Goal: Task Accomplishment & Management: Use online tool/utility

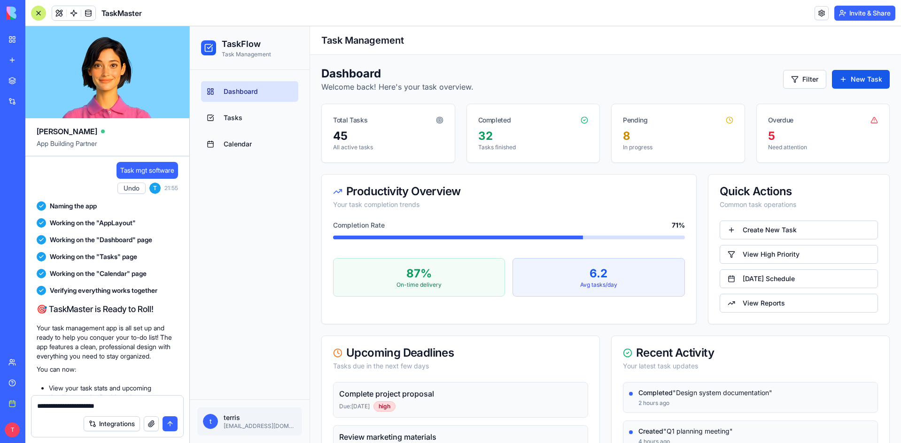
scroll to position [7040, 0]
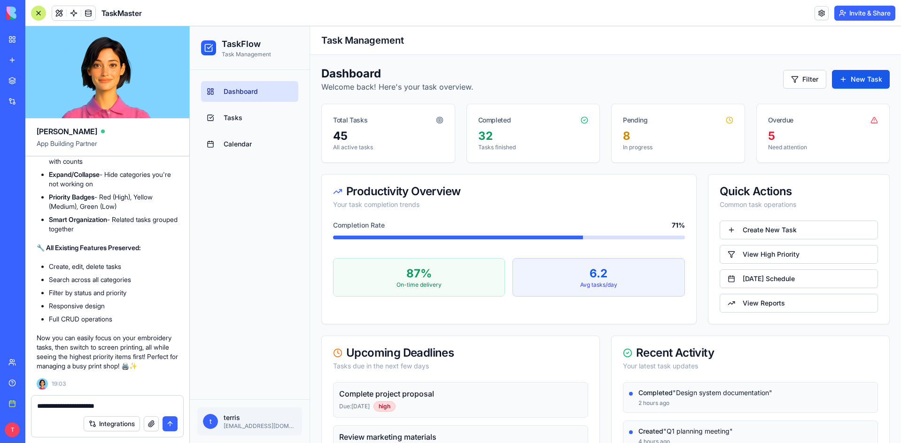
type textarea "**********"
click at [231, 115] on span "Tasks" at bounding box center [233, 117] width 19 height 9
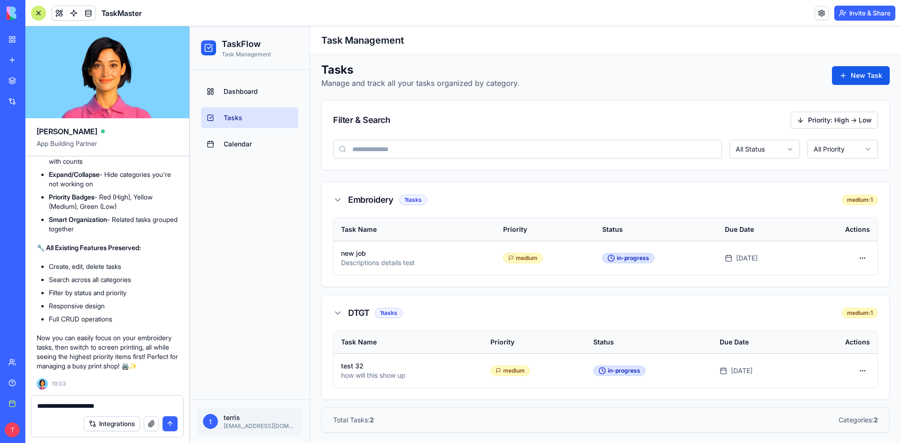
scroll to position [5, 0]
click at [827, 150] on html "TaskFlow Task Management Dashboard Tasks Calendar t terris [EMAIL_ADDRESS][DOMA…" at bounding box center [545, 233] width 711 height 422
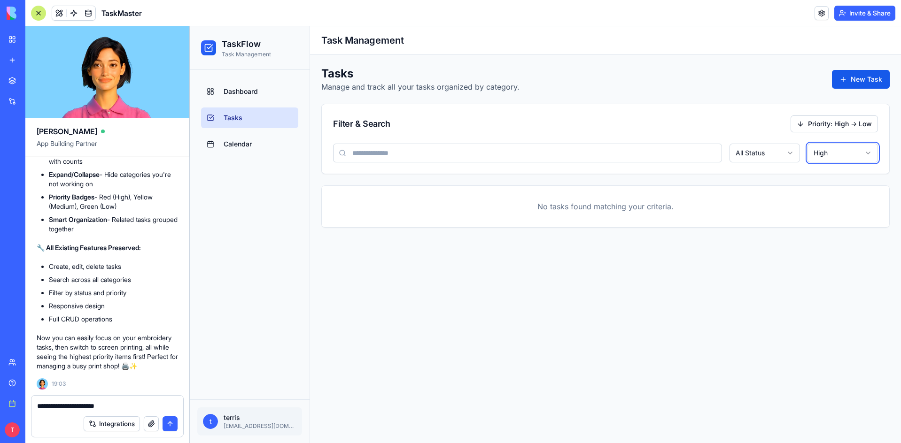
scroll to position [0, 0]
click at [841, 157] on html "TaskFlow Task Management Dashboard Tasks Calendar t terris [EMAIL_ADDRESS][DOMA…" at bounding box center [545, 234] width 711 height 417
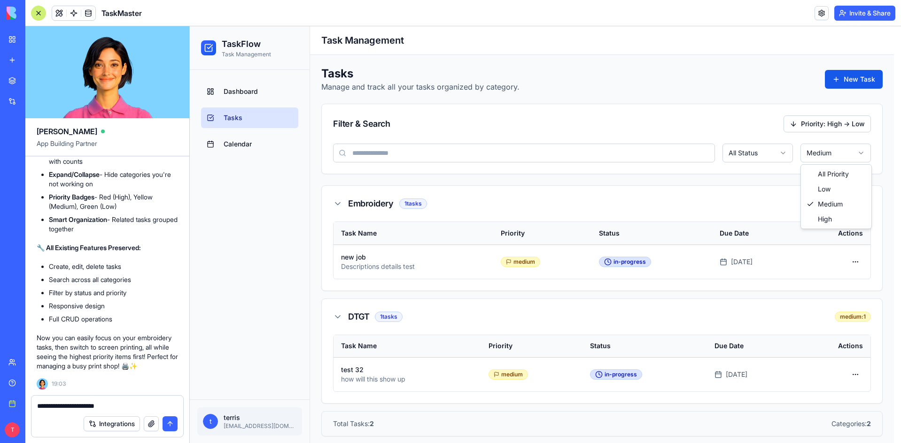
click at [844, 158] on html "TaskFlow Task Management Dashboard Tasks Calendar t terris [EMAIL_ADDRESS][DOMA…" at bounding box center [545, 237] width 711 height 422
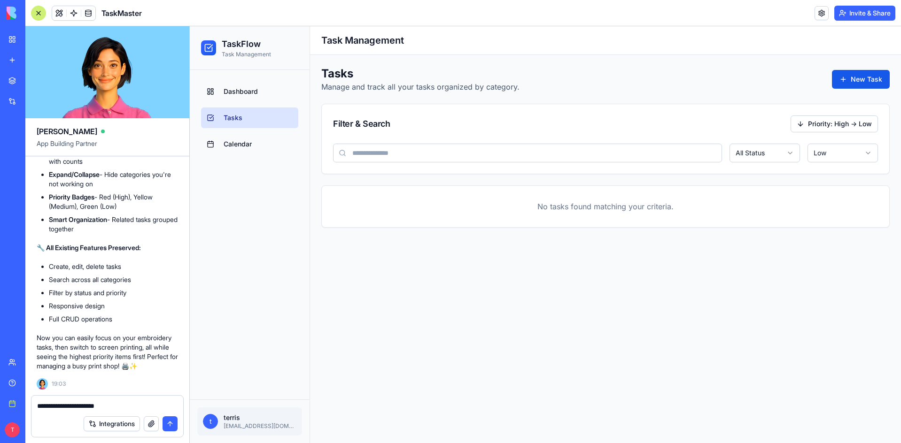
click at [835, 157] on html "TaskFlow Task Management Dashboard Tasks Calendar t terris [EMAIL_ADDRESS][DOMA…" at bounding box center [545, 234] width 711 height 417
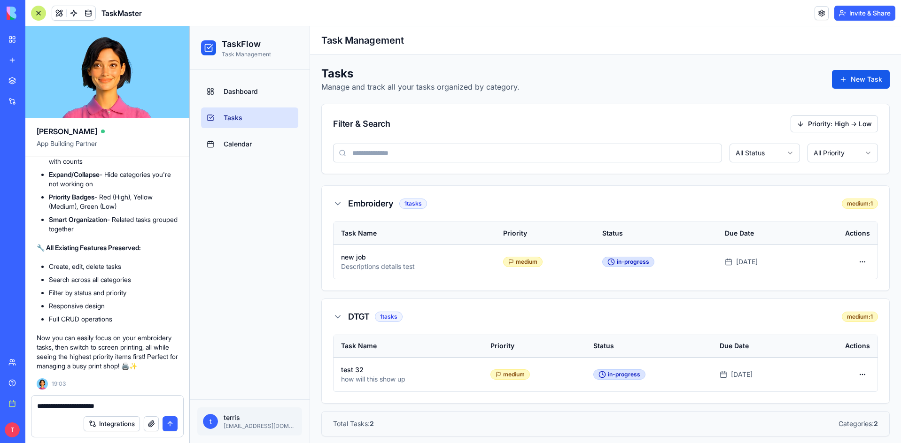
click at [783, 150] on html "TaskFlow Task Management Dashboard Tasks Calendar t terris [EMAIL_ADDRESS][DOMA…" at bounding box center [545, 237] width 711 height 422
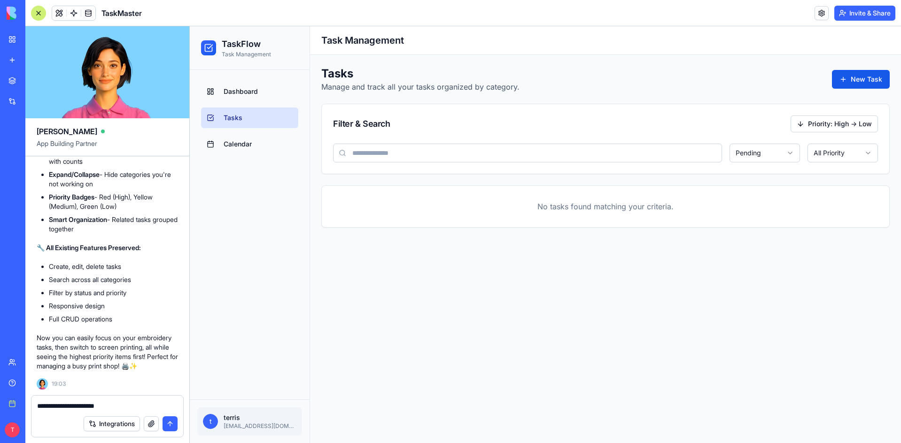
click at [760, 159] on html "TaskFlow Task Management Dashboard Tasks Calendar t terris [EMAIL_ADDRESS][DOMA…" at bounding box center [545, 234] width 711 height 417
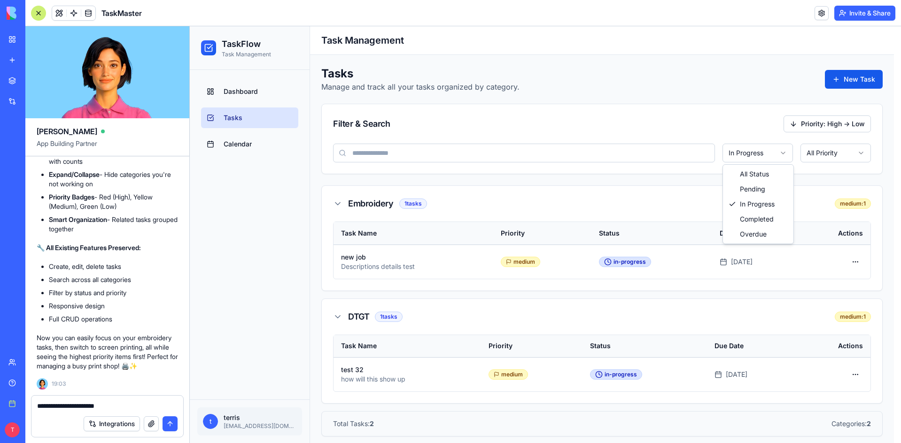
click at [768, 157] on html "TaskFlow Task Management Dashboard Tasks Calendar t terris [EMAIL_ADDRESS][DOMA…" at bounding box center [545, 237] width 711 height 422
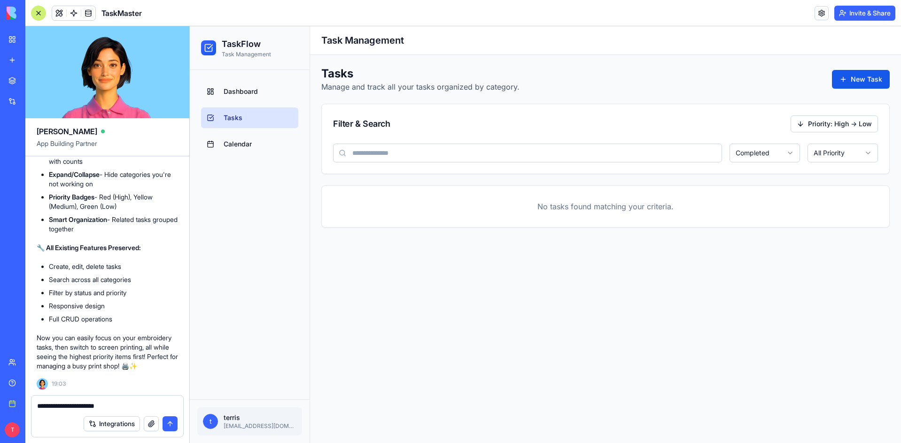
click at [772, 155] on html "TaskFlow Task Management Dashboard Tasks Calendar t terris [EMAIL_ADDRESS][DOMA…" at bounding box center [545, 234] width 711 height 417
click at [772, 156] on html "TaskFlow Task Management Dashboard Tasks Calendar t terris [EMAIL_ADDRESS][DOMA…" at bounding box center [545, 234] width 711 height 417
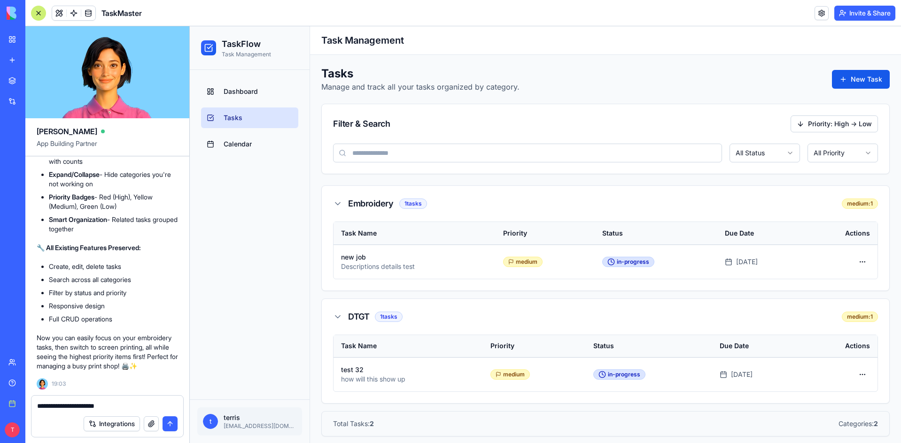
click at [221, 144] on link "Calendar" at bounding box center [249, 144] width 97 height 21
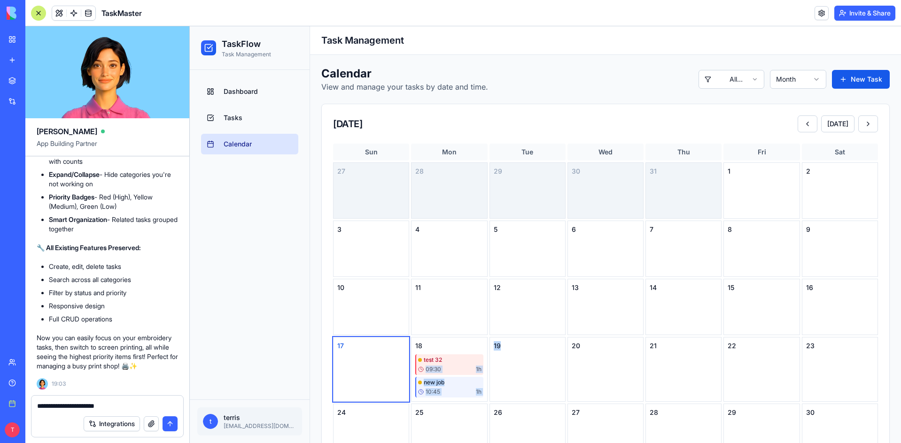
drag, startPoint x: 453, startPoint y: 363, endPoint x: 534, endPoint y: 365, distance: 81.3
click at [534, 365] on div "Sun Mon Tue Wed Thu Fri Sat 27 28 29 30 31 1 2 3 4 5 6 7 8 9 10 11 12 13 14 15 …" at bounding box center [605, 331] width 545 height 375
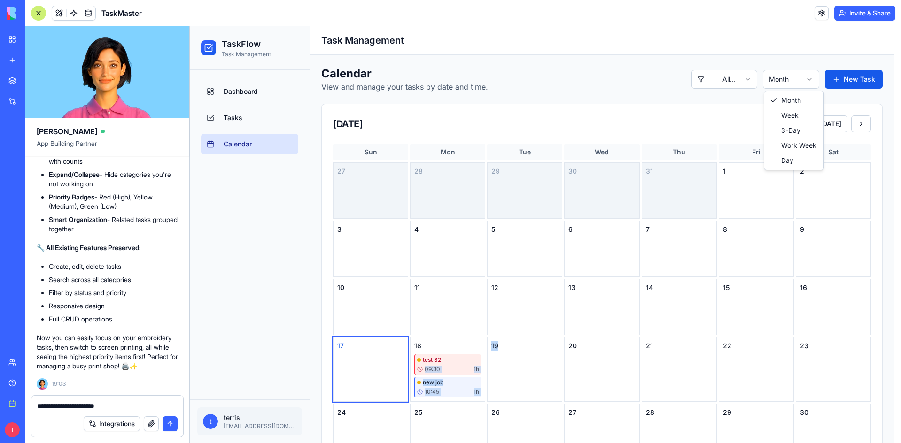
click at [791, 81] on html "TaskFlow Task Management Dashboard Tasks Calendar t terris [EMAIL_ADDRESS][DOMA…" at bounding box center [545, 347] width 711 height 642
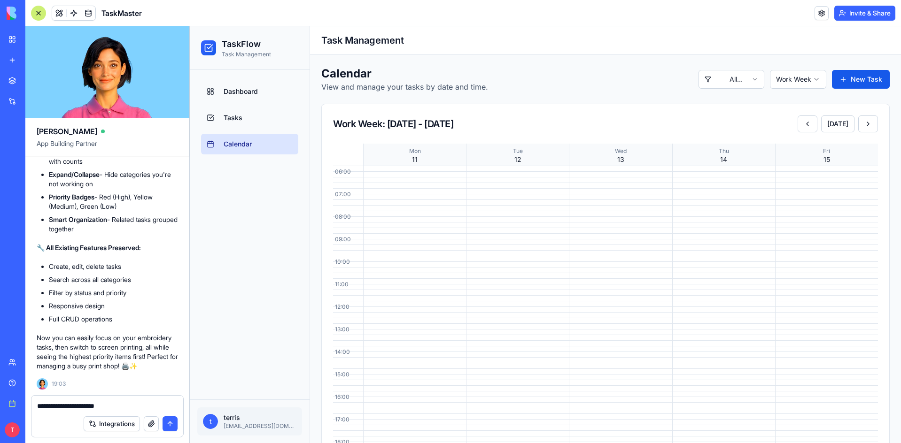
click at [808, 90] on div "Calendar View and manage your tasks by date and time. All Categories Work Week …" at bounding box center [605, 79] width 568 height 26
click at [812, 78] on html "TaskFlow Task Management Dashboard Tasks Calendar t terris [EMAIL_ADDRESS][DOMA…" at bounding box center [545, 377] width 711 height 702
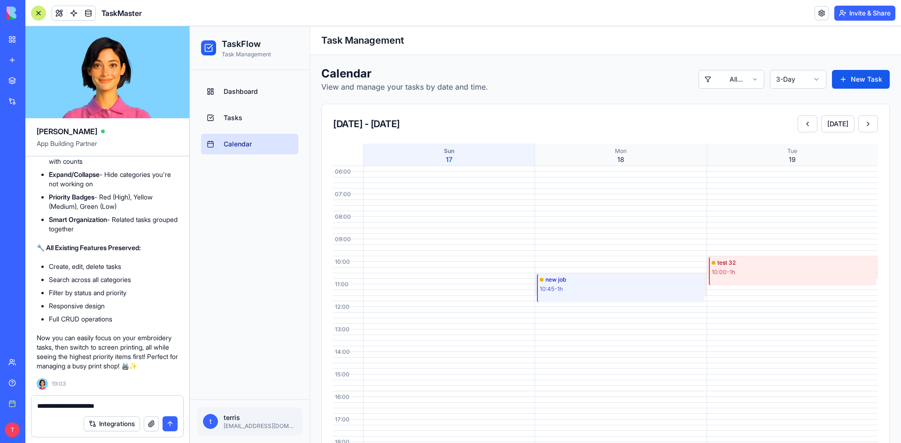
click at [172, 426] on button "submit" at bounding box center [169, 424] width 15 height 15
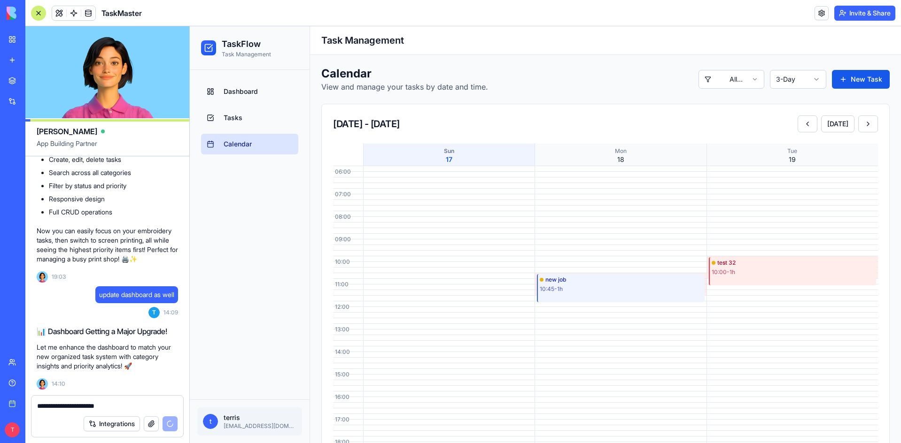
scroll to position [7164, 0]
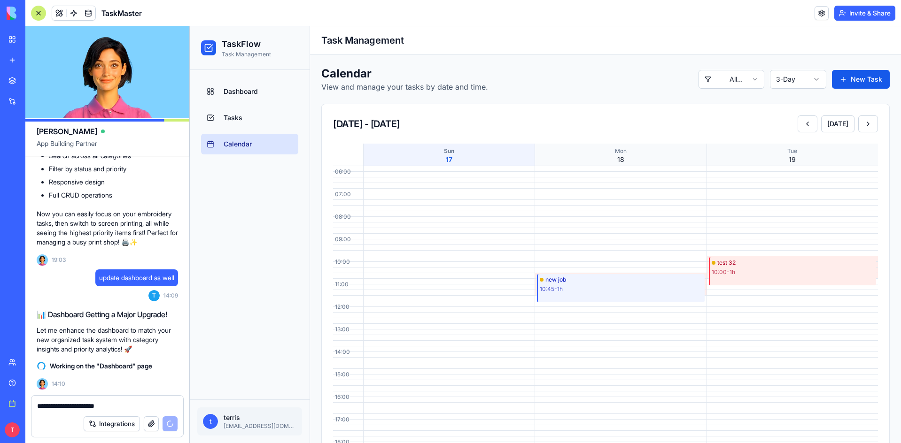
click at [115, 425] on button "Integrations" at bounding box center [112, 424] width 56 height 15
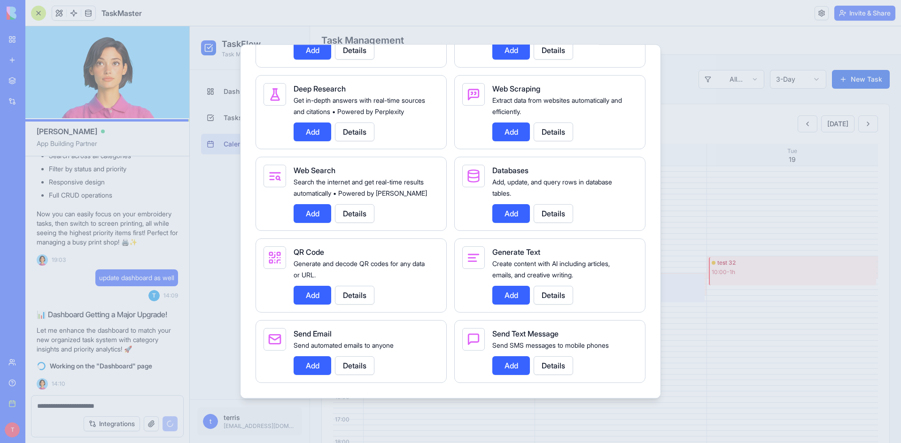
scroll to position [1131, 0]
click at [412, 21] on div at bounding box center [450, 221] width 901 height 443
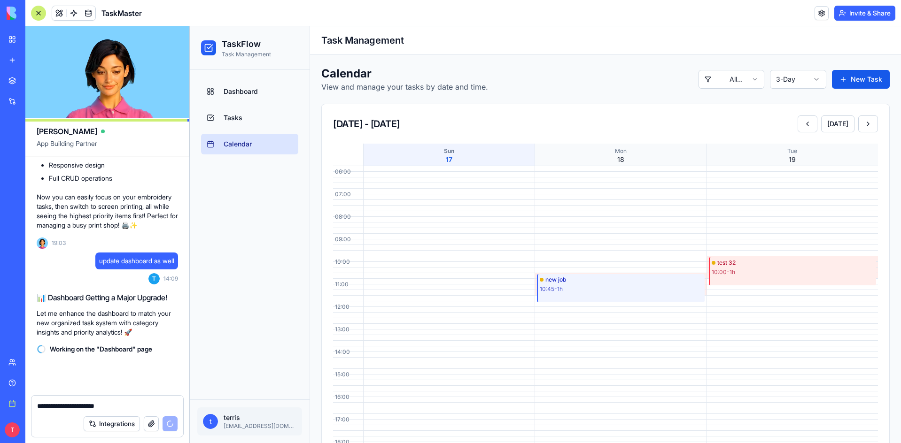
scroll to position [7181, 0]
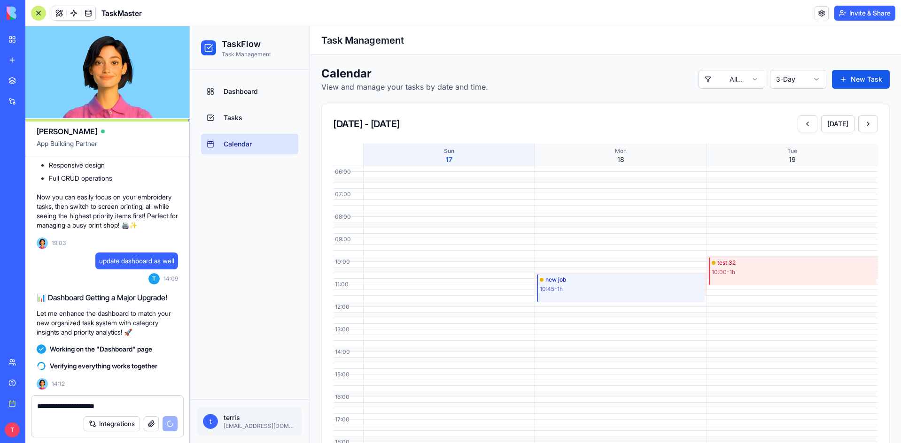
click at [14, 381] on link "Help" at bounding box center [22, 383] width 38 height 19
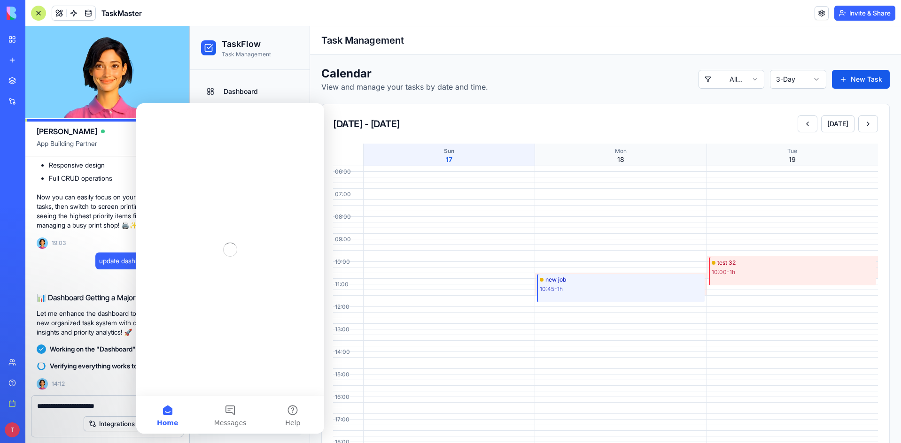
scroll to position [0, 0]
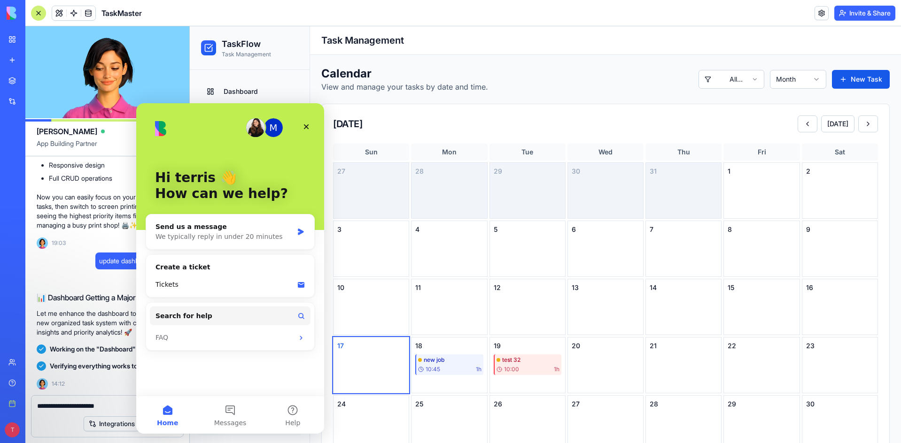
click at [308, 127] on icon "Close" at bounding box center [306, 127] width 8 height 8
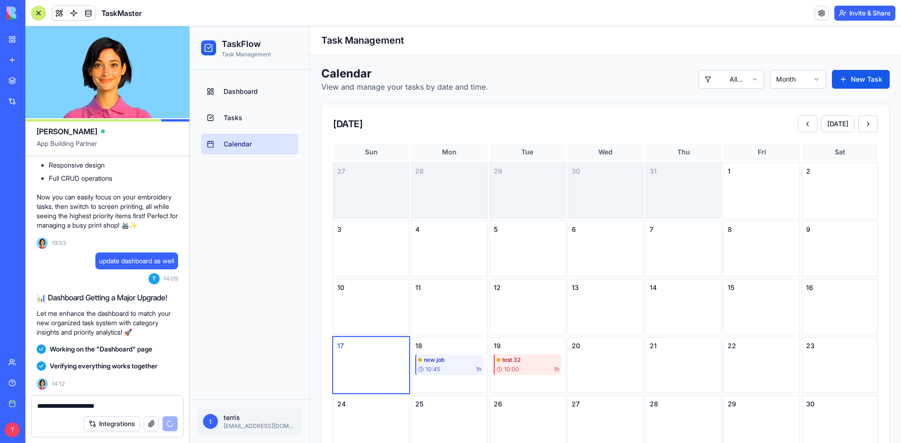
scroll to position [7765, 0]
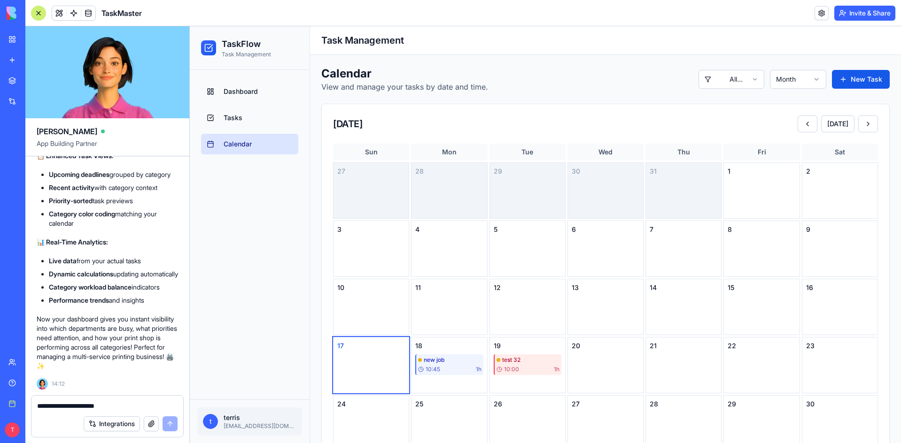
click at [259, 96] on link "Dashboard" at bounding box center [249, 91] width 97 height 21
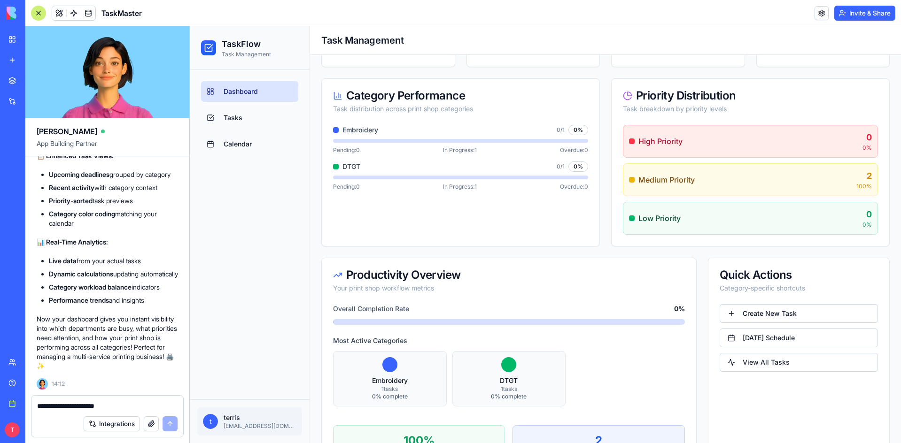
scroll to position [141, 0]
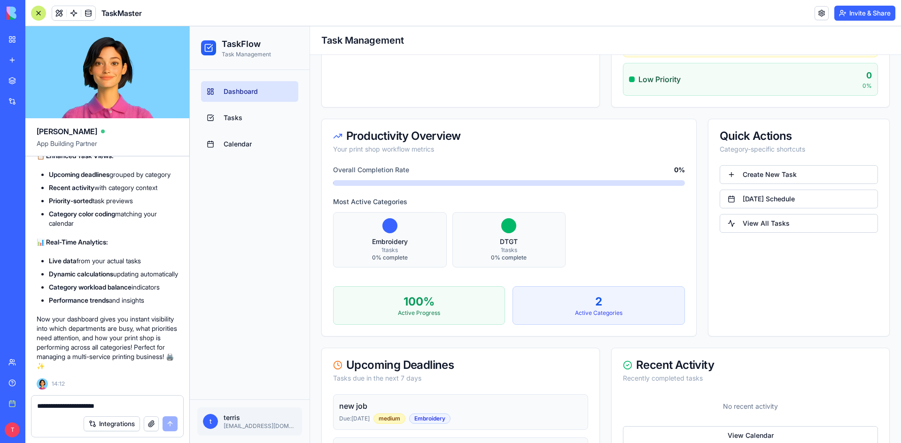
click at [742, 201] on link "[DATE] Schedule" at bounding box center [798, 199] width 158 height 19
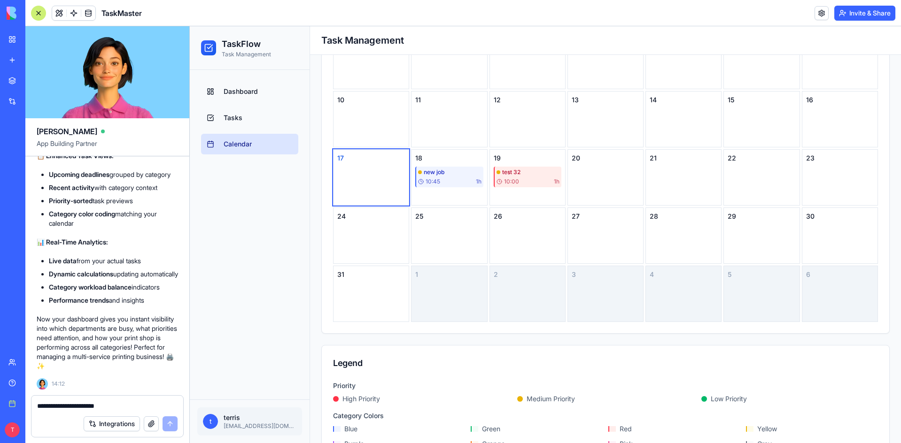
scroll to position [216, 0]
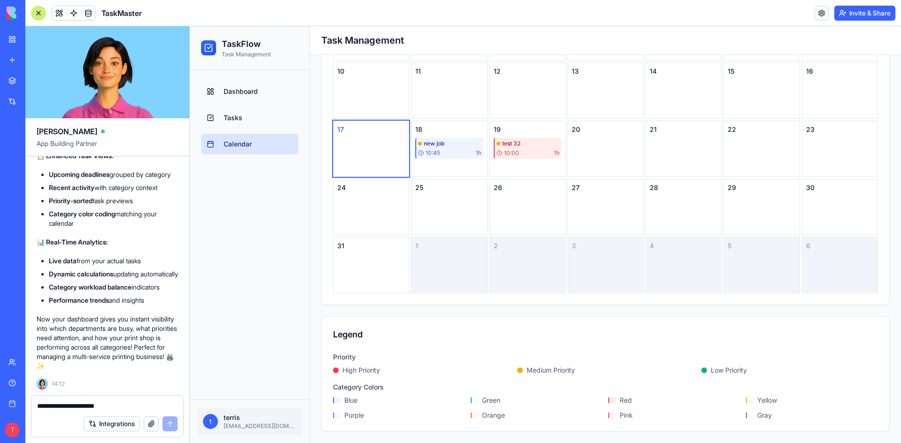
click at [233, 97] on link "Dashboard" at bounding box center [249, 91] width 97 height 21
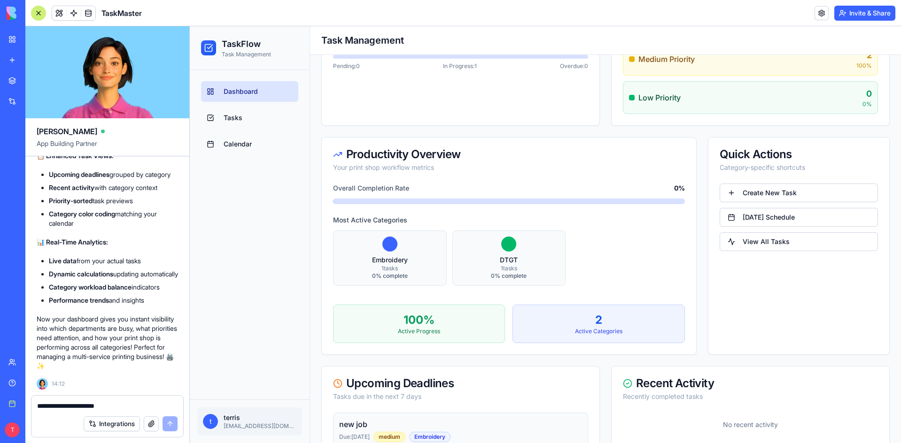
click at [761, 247] on link "View All Tasks" at bounding box center [798, 241] width 158 height 19
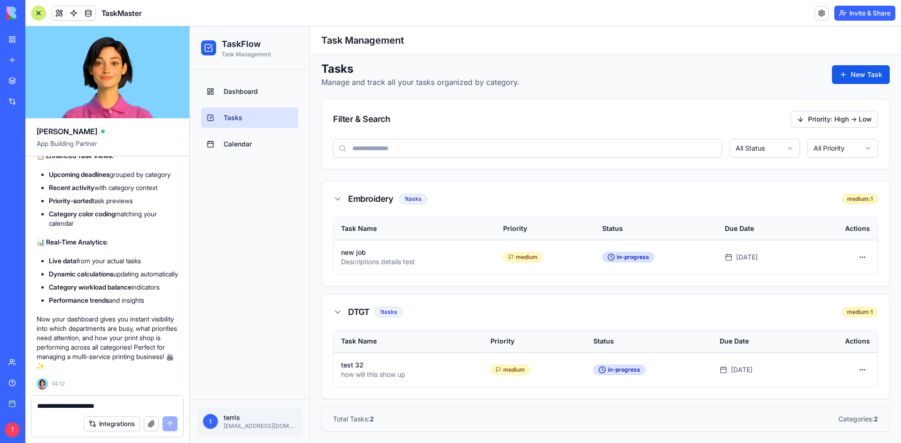
scroll to position [5, 0]
click at [243, 94] on span "Dashboard" at bounding box center [241, 91] width 34 height 9
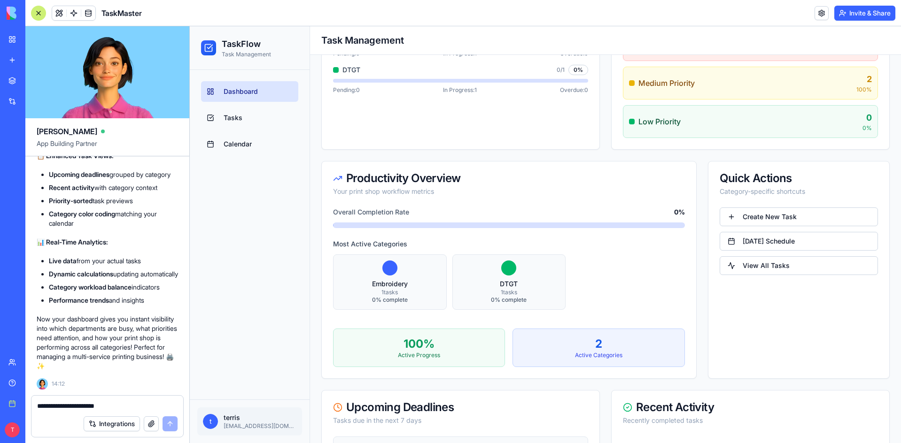
scroll to position [314, 0]
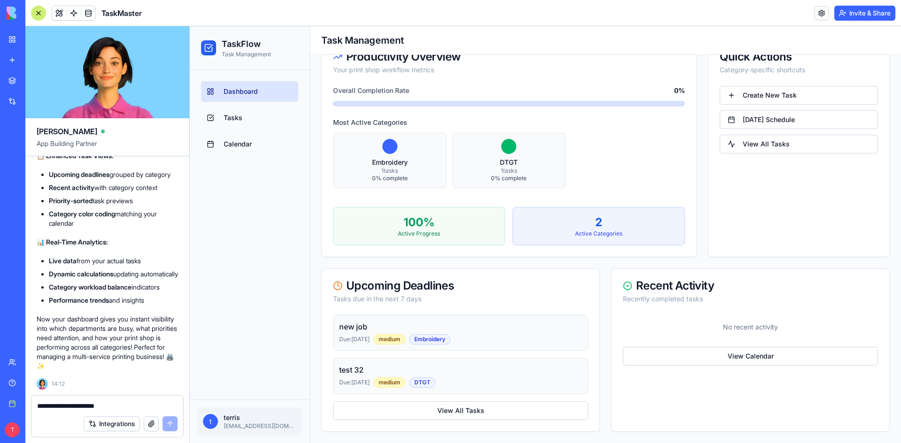
click at [709, 358] on link "View Calendar" at bounding box center [750, 356] width 255 height 19
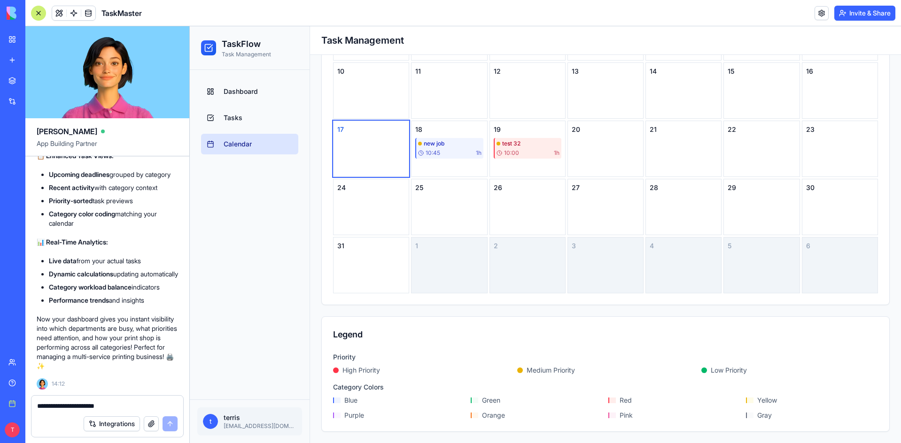
scroll to position [216, 0]
click at [239, 92] on span "Dashboard" at bounding box center [241, 91] width 34 height 9
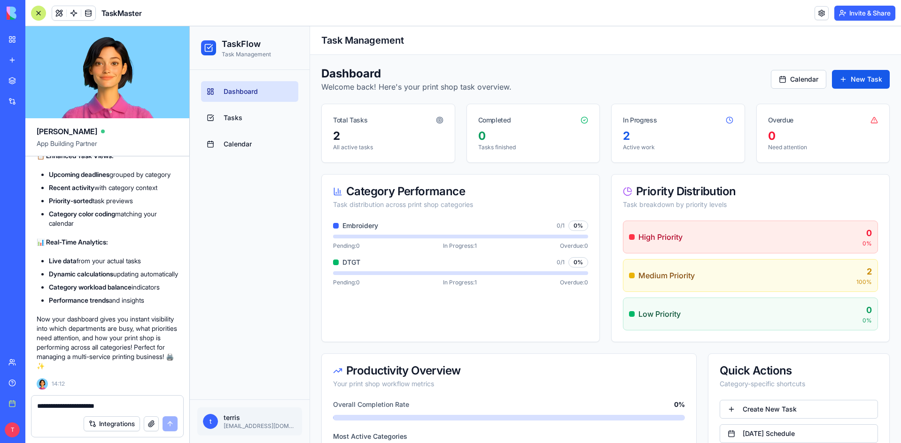
click at [105, 405] on textarea "**********" at bounding box center [107, 405] width 140 height 9
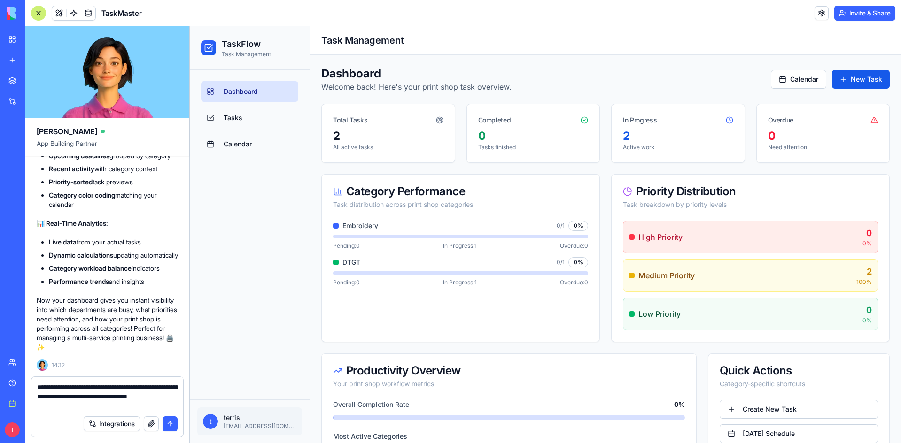
type textarea "**********"
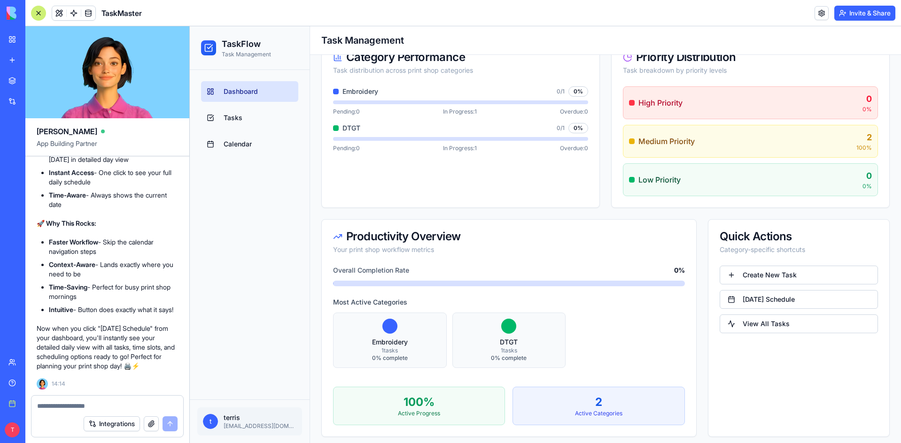
scroll to position [173, 0]
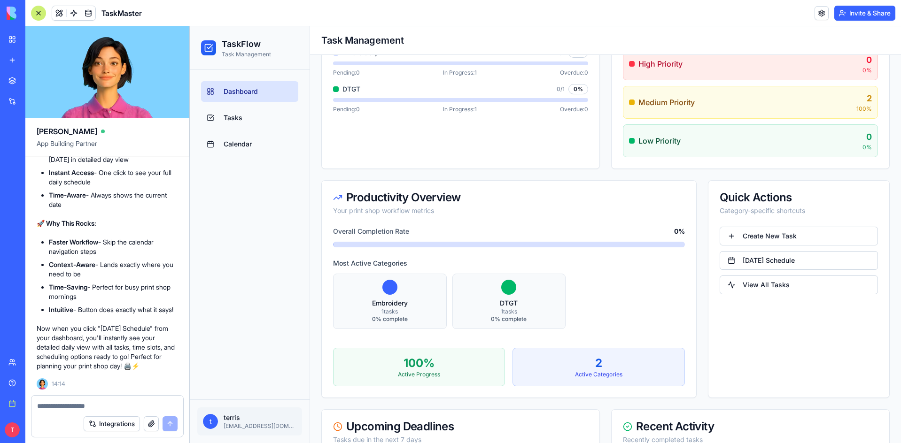
click at [769, 266] on link "[DATE] Schedule" at bounding box center [798, 260] width 158 height 19
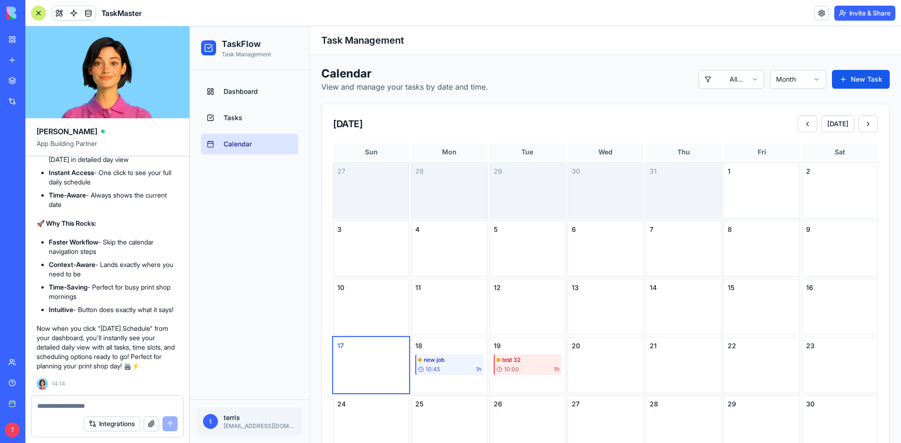
click at [233, 102] on ul "Dashboard Tasks Calendar" at bounding box center [249, 117] width 97 height 73
click at [242, 93] on span "Dashboard" at bounding box center [241, 91] width 34 height 9
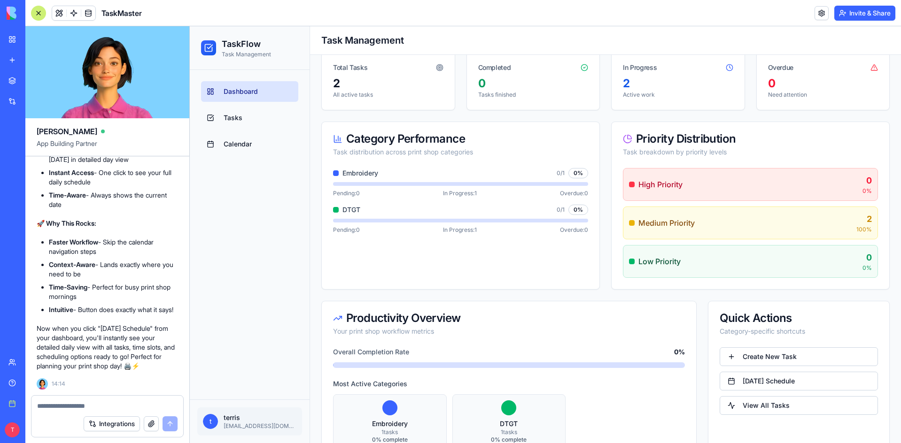
scroll to position [141, 0]
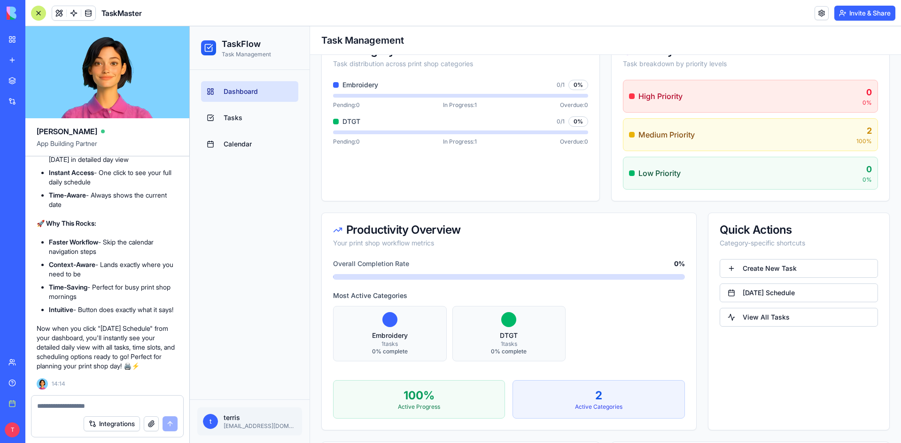
click at [780, 298] on link "[DATE] Schedule" at bounding box center [798, 293] width 158 height 19
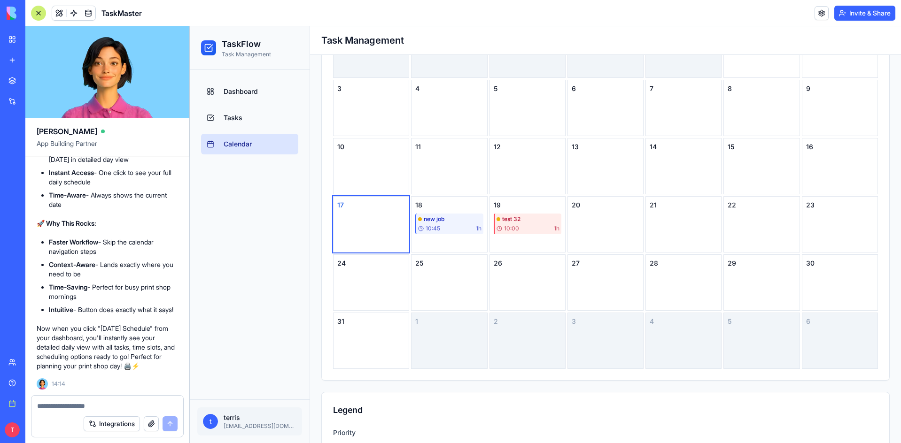
click at [239, 87] on span "Dashboard" at bounding box center [241, 91] width 34 height 9
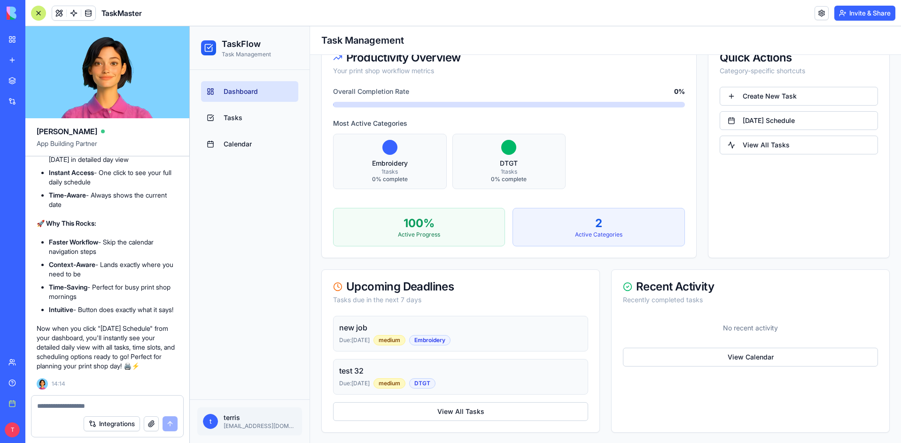
scroll to position [314, 0]
click at [748, 359] on link "View Calendar" at bounding box center [750, 356] width 255 height 19
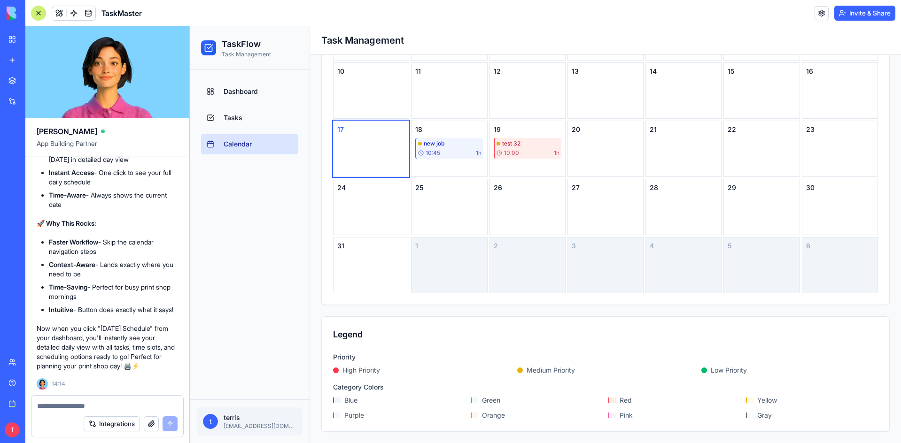
scroll to position [216, 0]
click at [237, 90] on span "Dashboard" at bounding box center [241, 91] width 34 height 9
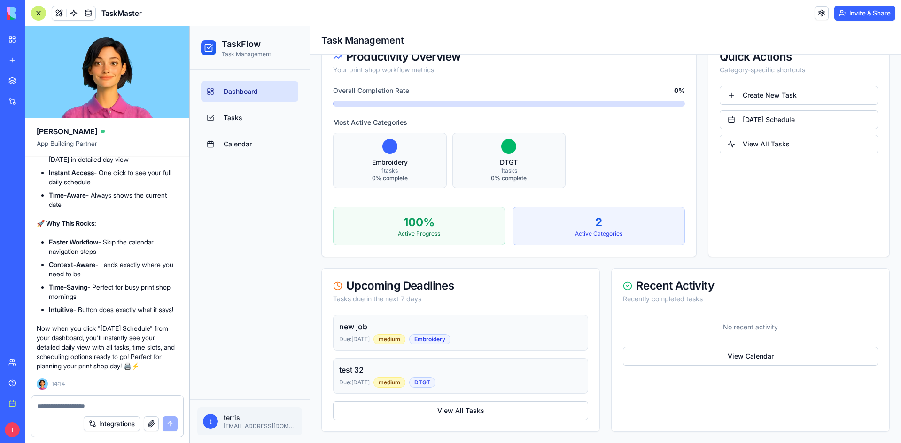
scroll to position [32, 0]
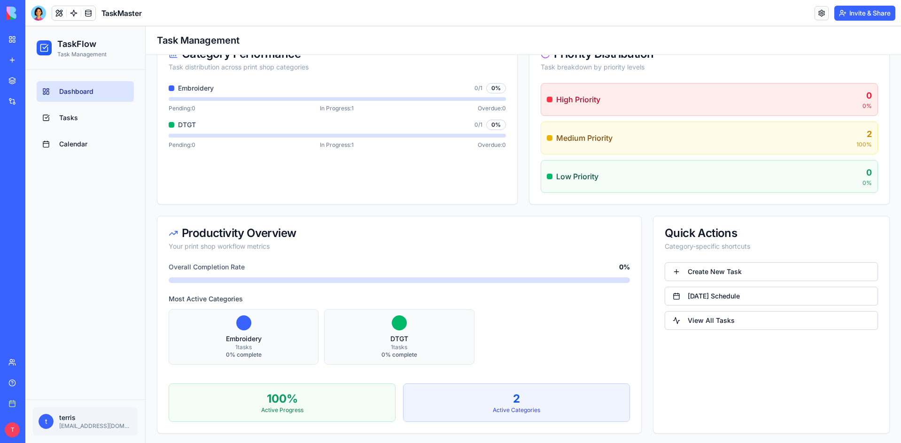
scroll to position [141, 0]
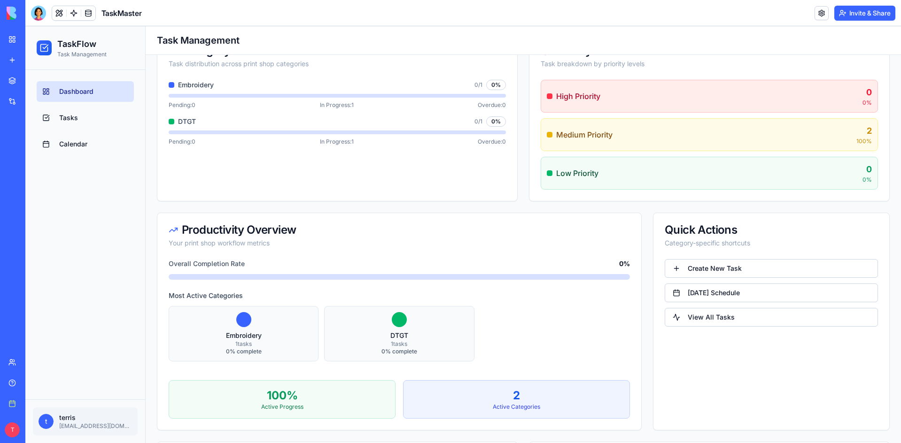
click at [717, 296] on link "[DATE] Schedule" at bounding box center [770, 293] width 213 height 19
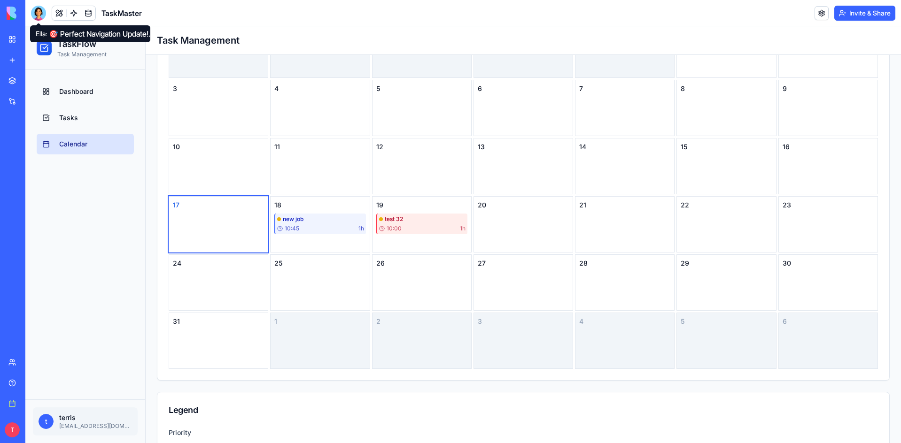
click at [39, 17] on div at bounding box center [38, 13] width 15 height 15
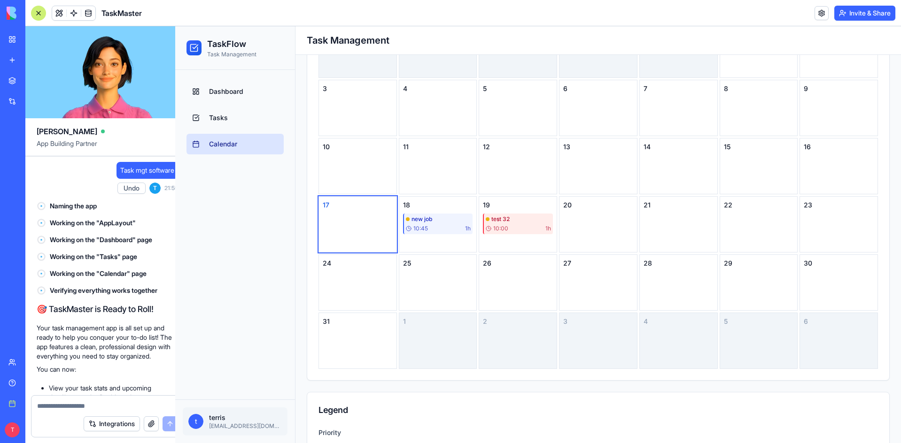
scroll to position [8287, 0]
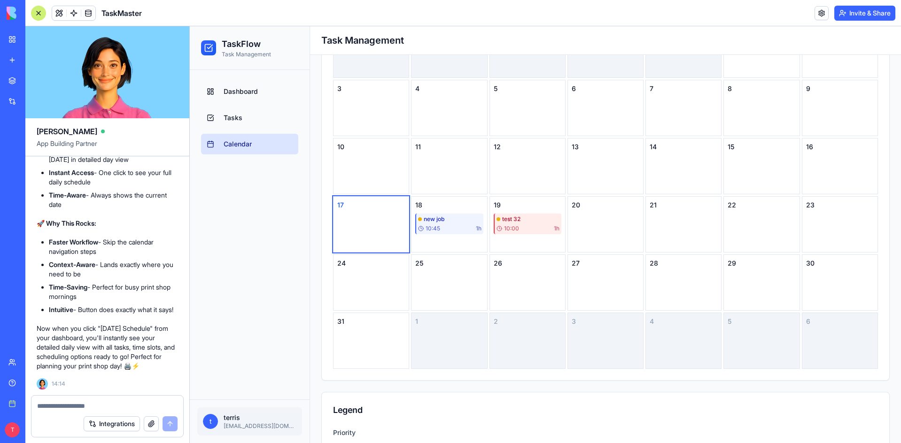
click at [105, 401] on div at bounding box center [107, 403] width 152 height 15
click at [85, 404] on textarea at bounding box center [107, 405] width 140 height 9
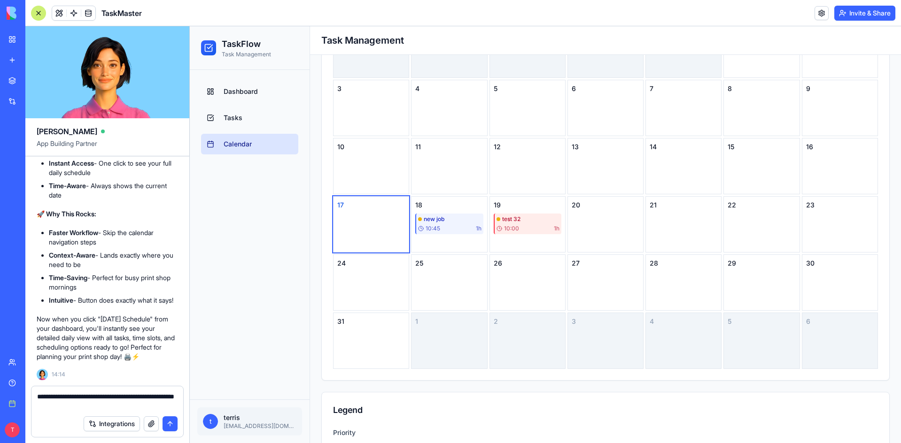
type textarea "**********"
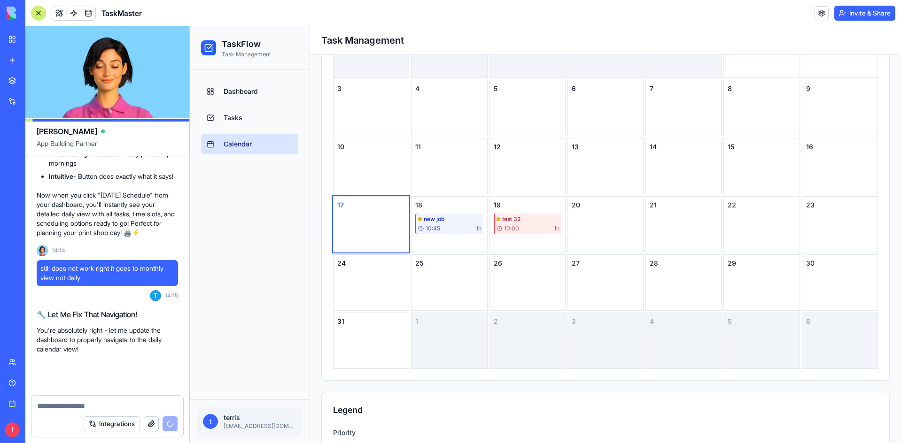
scroll to position [8421, 0]
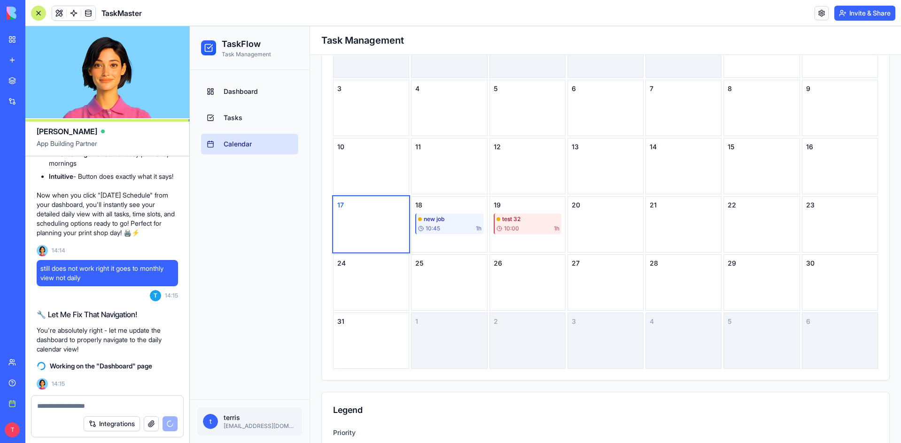
click at [862, 15] on button "Invite & Share" at bounding box center [864, 13] width 61 height 15
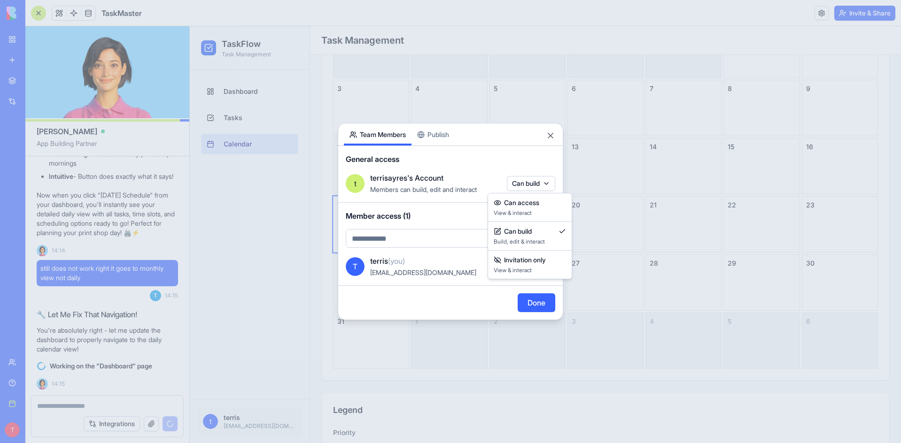
click at [526, 184] on body "BETA My workspace New app Marketplace Integrations Recent TaskMaster Social Med…" at bounding box center [450, 221] width 901 height 443
click at [520, 161] on div at bounding box center [450, 221] width 901 height 443
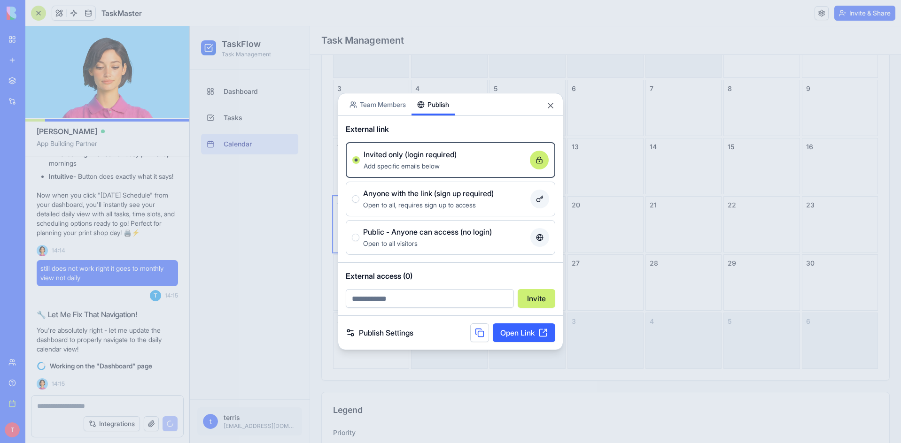
click at [444, 138] on div "Share App Team Members Publish External link Invited only (login required) Add …" at bounding box center [450, 221] width 225 height 257
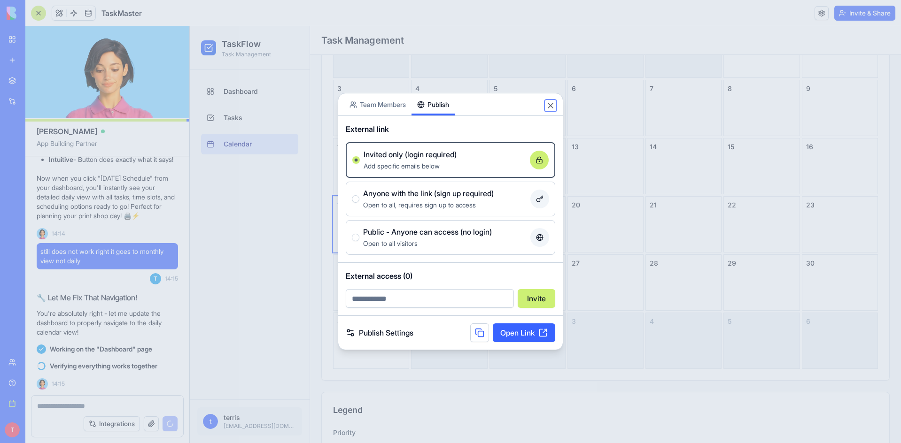
click at [553, 106] on button "Close" at bounding box center [550, 105] width 9 height 9
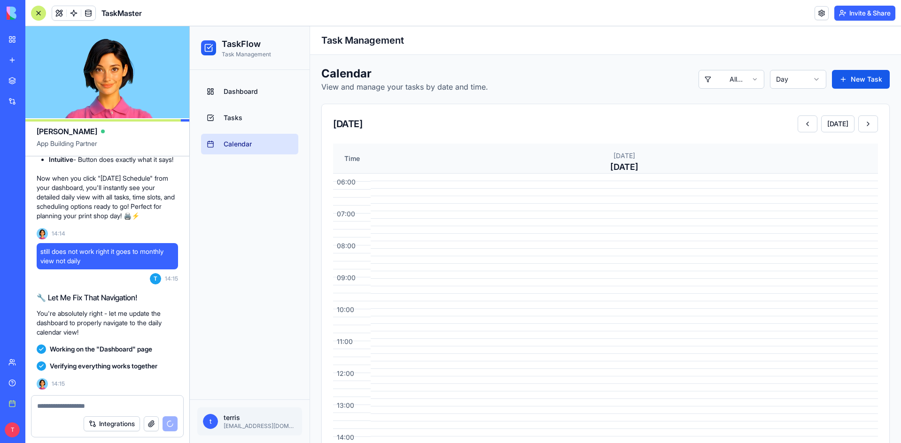
scroll to position [8761, 0]
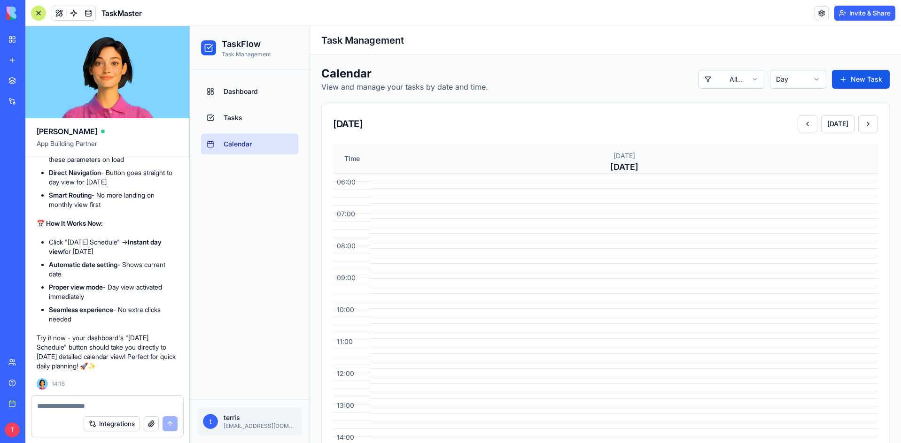
click at [256, 97] on link "Dashboard" at bounding box center [249, 91] width 97 height 21
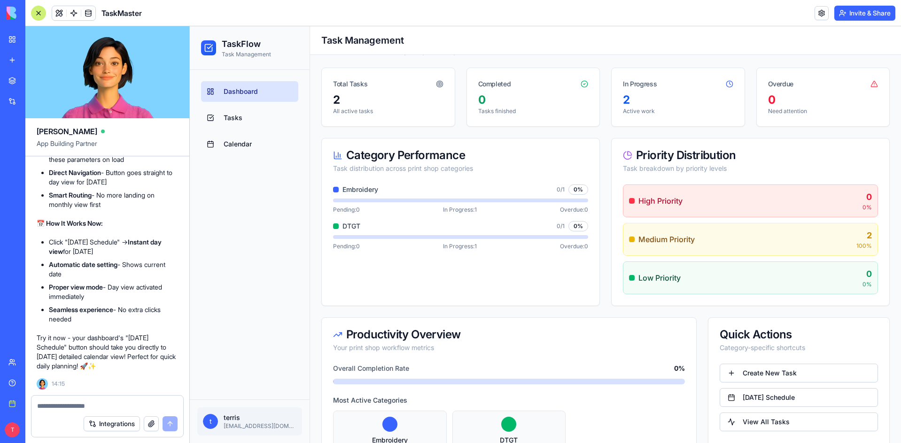
scroll to position [94, 0]
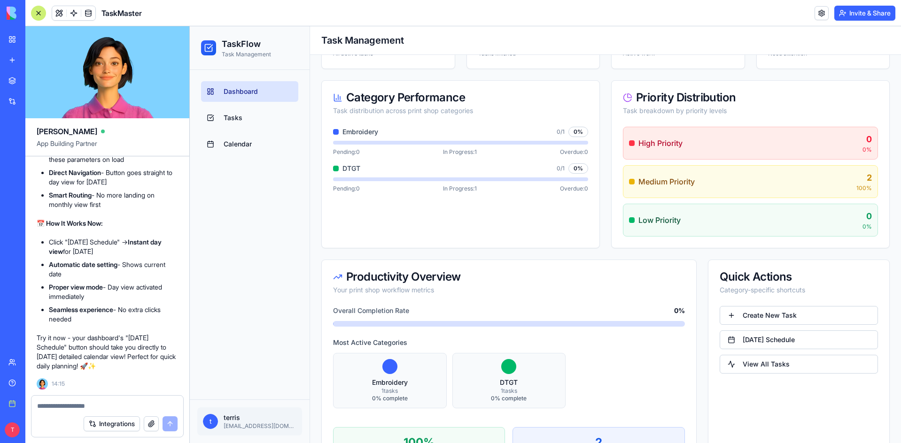
click at [754, 339] on link "[DATE] Schedule" at bounding box center [798, 340] width 158 height 19
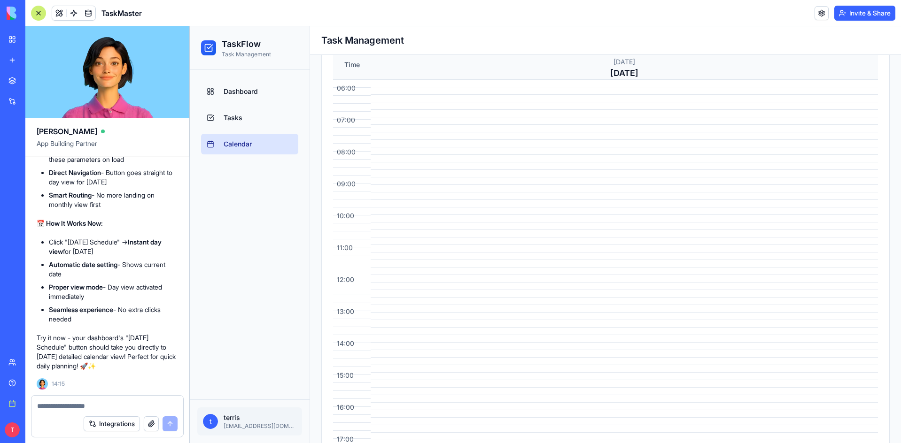
click at [262, 98] on link "Dashboard" at bounding box center [249, 91] width 97 height 21
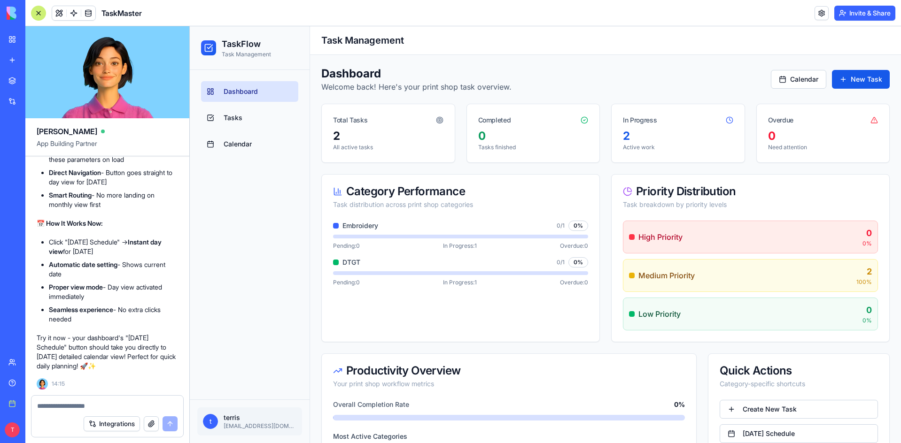
click at [80, 403] on textarea at bounding box center [107, 405] width 140 height 9
type textarea "**********"
click at [166, 425] on button "submit" at bounding box center [169, 424] width 15 height 15
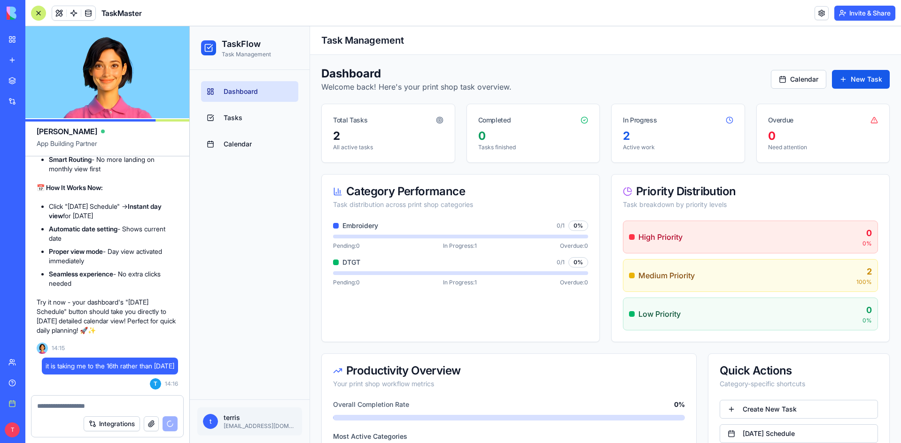
click at [242, 123] on link "Tasks" at bounding box center [249, 118] width 97 height 21
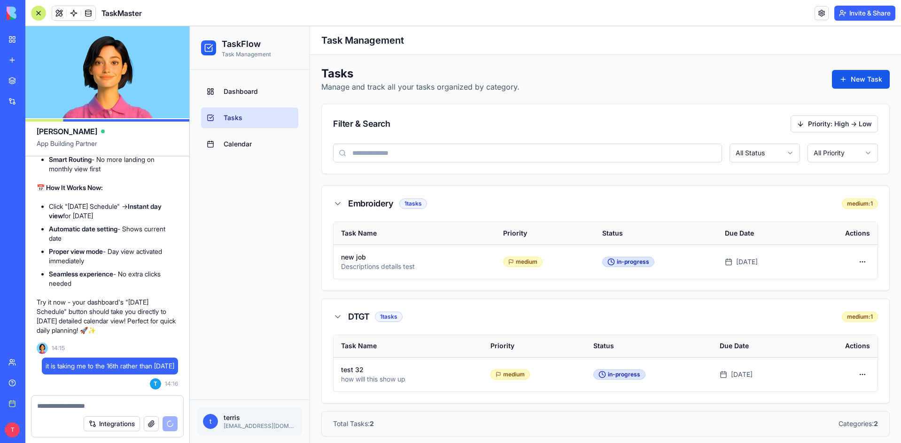
click at [242, 146] on span "Calendar" at bounding box center [238, 143] width 28 height 9
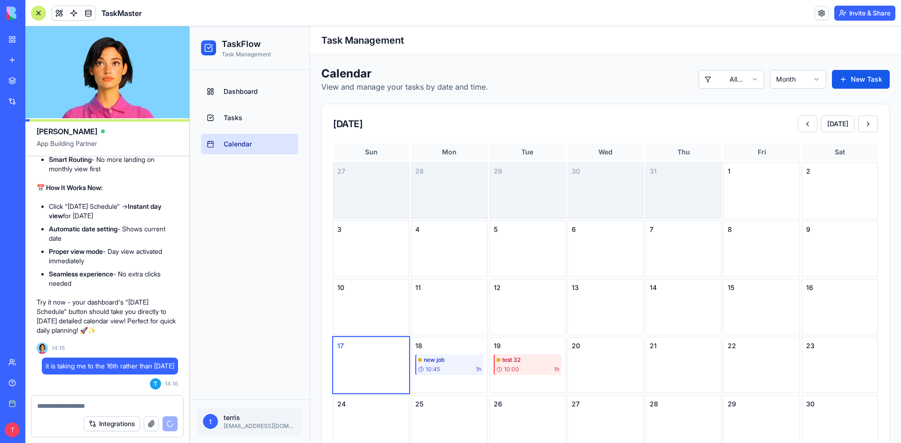
click at [238, 115] on span "Tasks" at bounding box center [233, 117] width 19 height 9
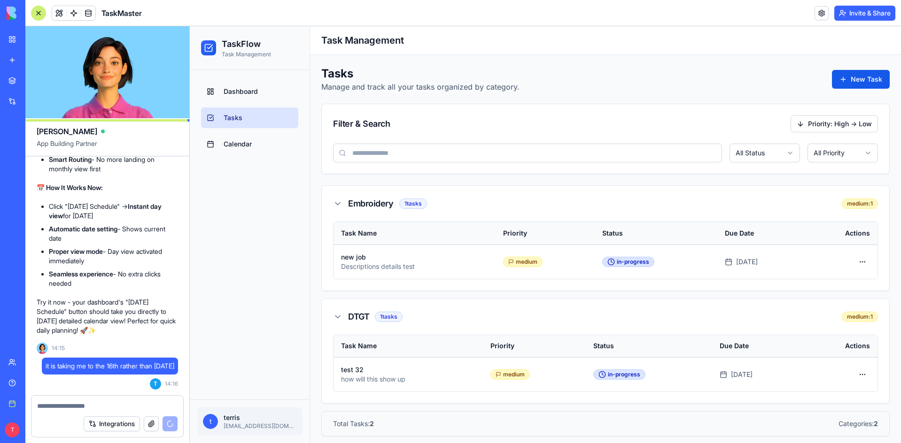
click at [245, 97] on link "Dashboard" at bounding box center [249, 91] width 97 height 21
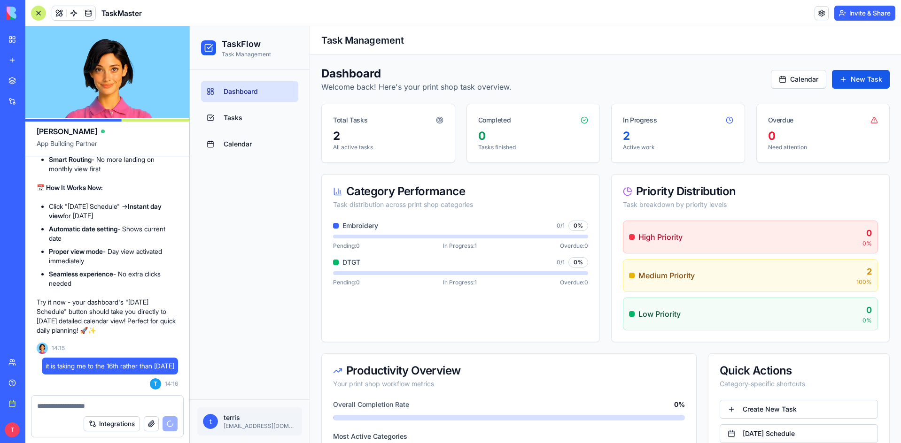
click at [247, 118] on link "Tasks" at bounding box center [249, 118] width 97 height 21
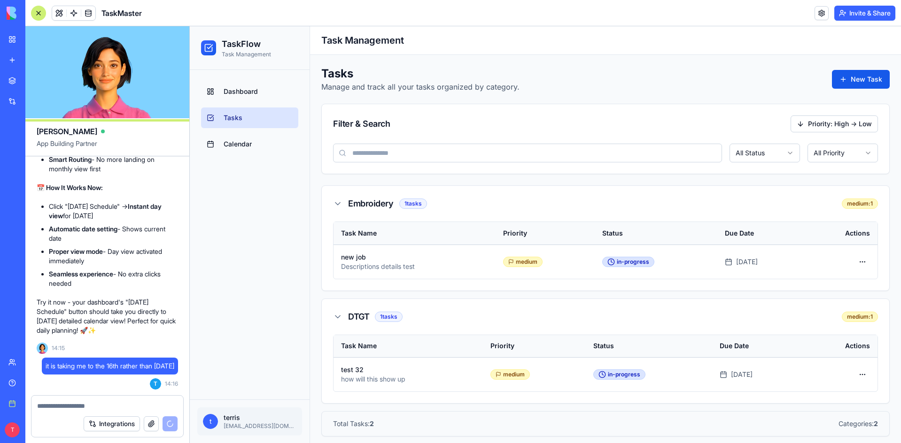
click at [245, 100] on link "Dashboard" at bounding box center [249, 91] width 97 height 21
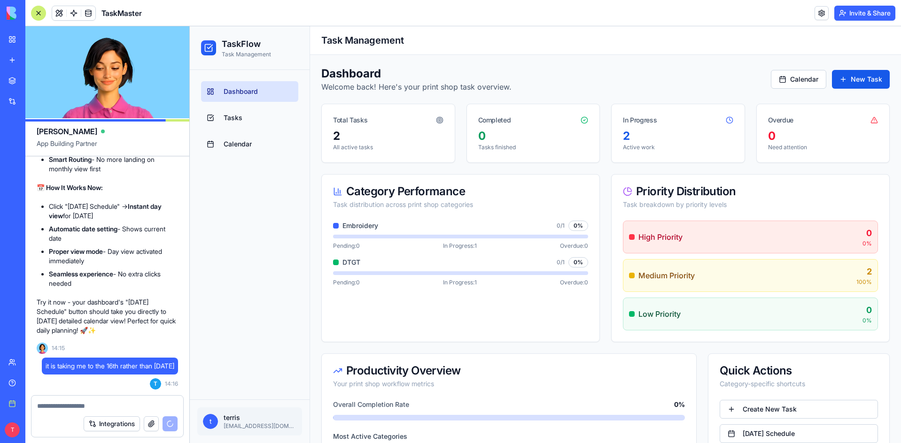
click at [254, 119] on link "Tasks" at bounding box center [249, 118] width 97 height 21
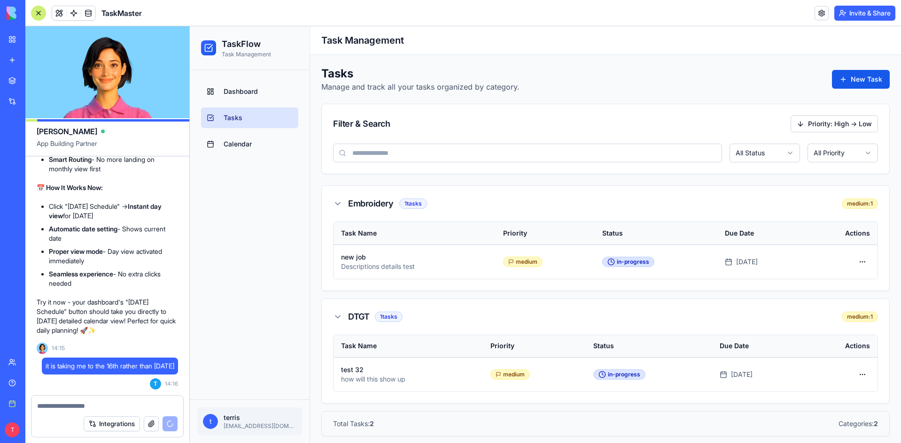
click at [257, 147] on link "Calendar" at bounding box center [249, 144] width 97 height 21
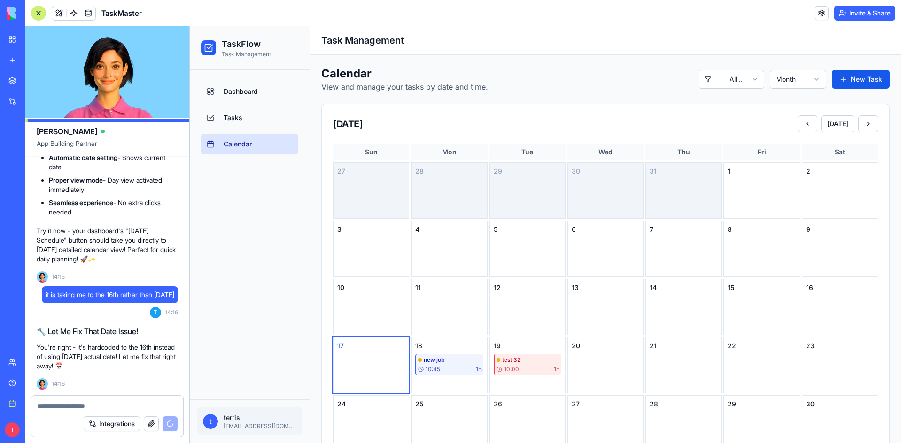
click at [744, 86] on body "TaskFlow Task Management Dashboard Tasks Calendar t terris terris@terrisayres.c…" at bounding box center [545, 342] width 711 height 633
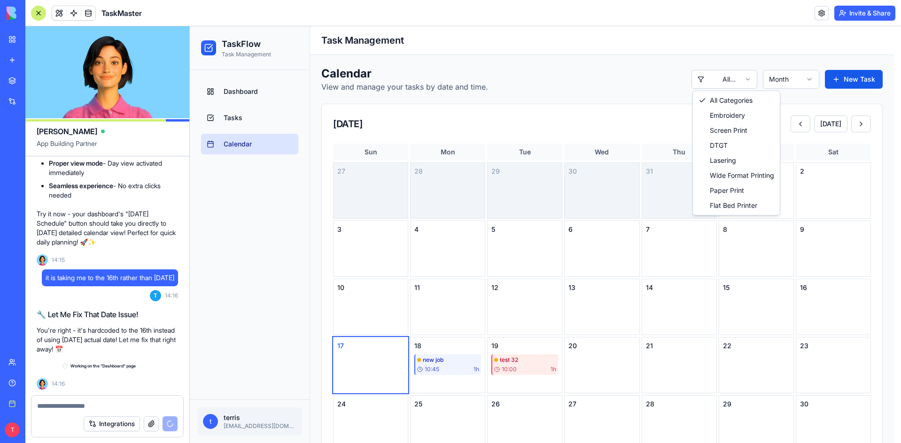
scroll to position [8885, 0]
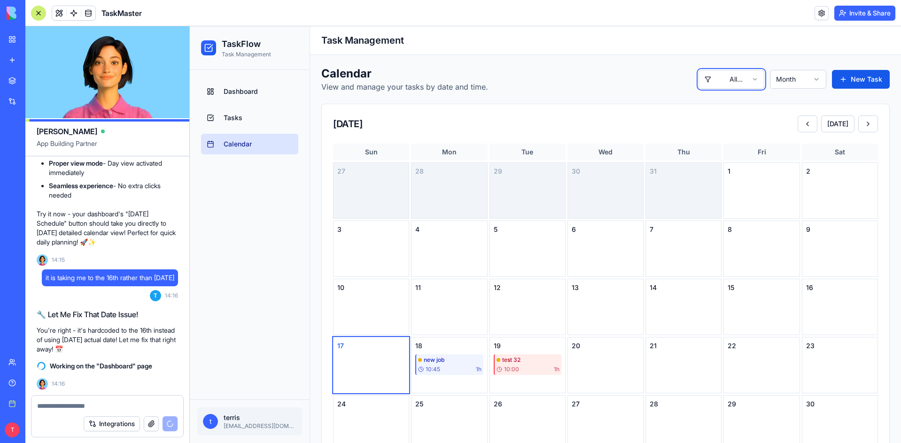
click at [607, 85] on html "TaskFlow Task Management Dashboard Tasks Calendar t terris terris@terrisayres.c…" at bounding box center [545, 342] width 711 height 633
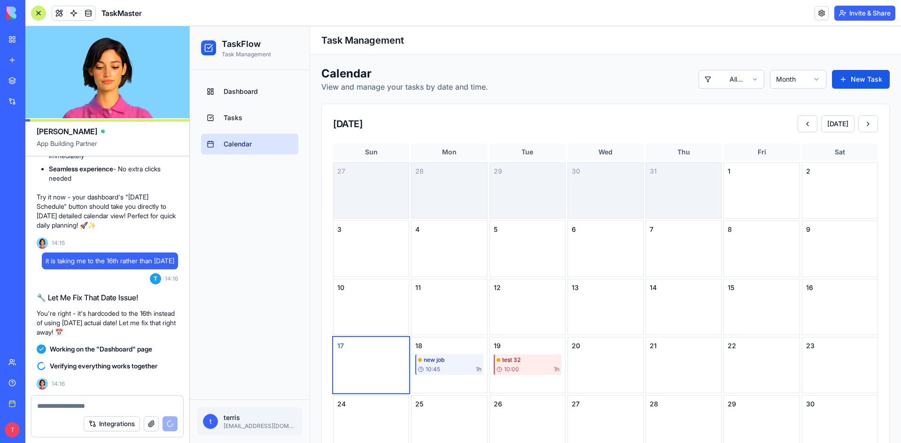
click at [227, 97] on link "Dashboard" at bounding box center [249, 91] width 97 height 21
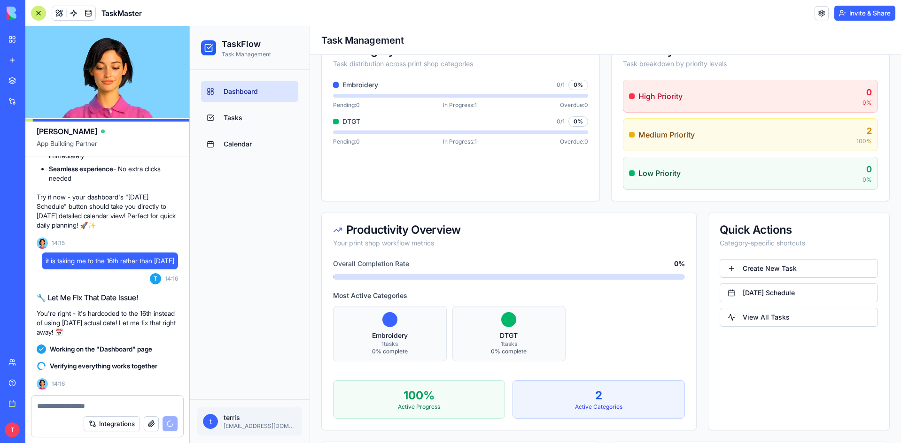
scroll to position [314, 0]
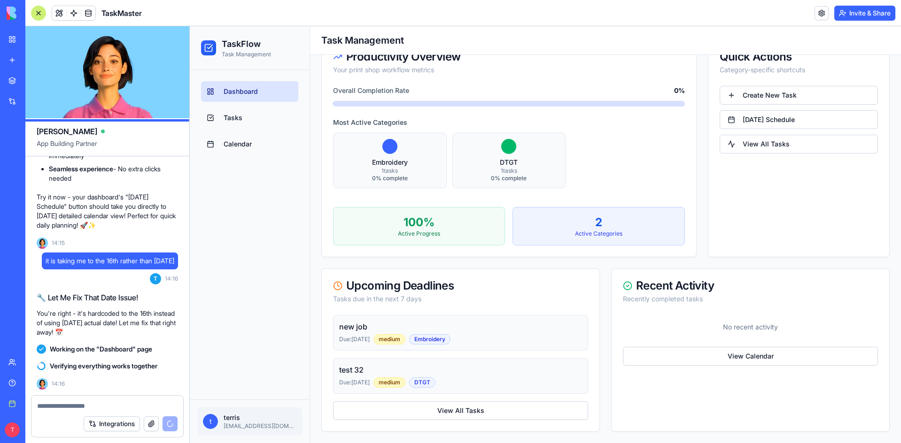
click at [682, 358] on link "View Calendar" at bounding box center [750, 356] width 255 height 19
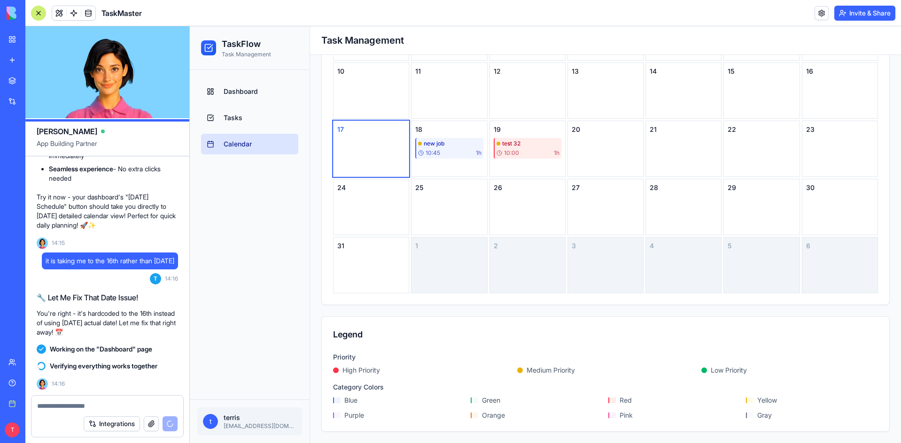
click at [258, 94] on link "Dashboard" at bounding box center [249, 91] width 97 height 21
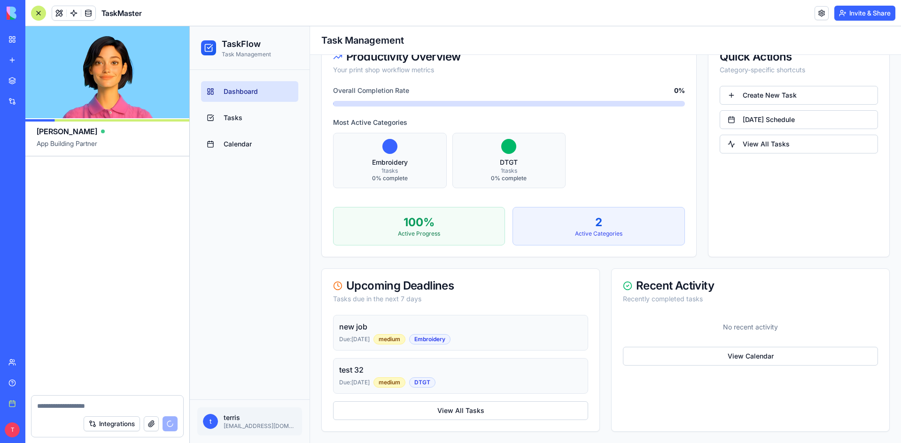
scroll to position [9217, 0]
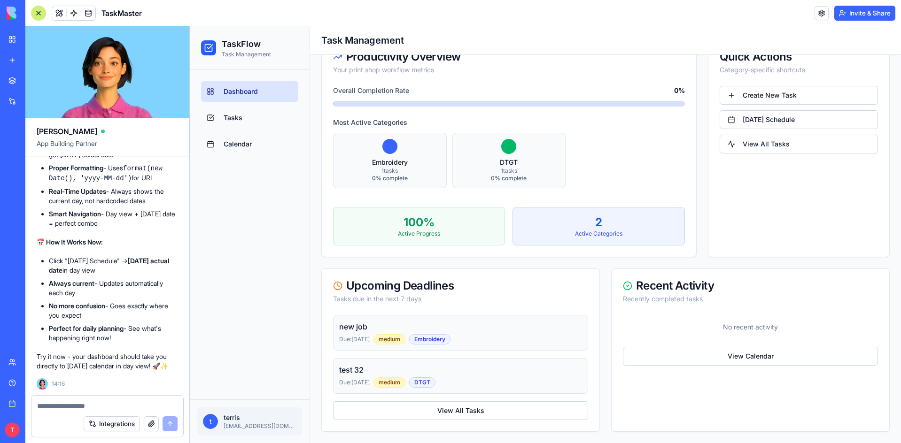
click at [773, 119] on link "[DATE] Schedule" at bounding box center [798, 119] width 158 height 19
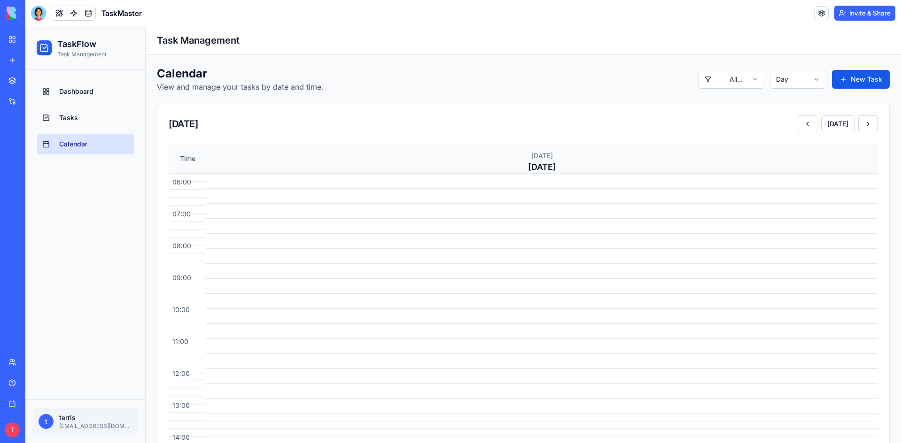
click at [79, 92] on span "Dashboard" at bounding box center [76, 91] width 34 height 9
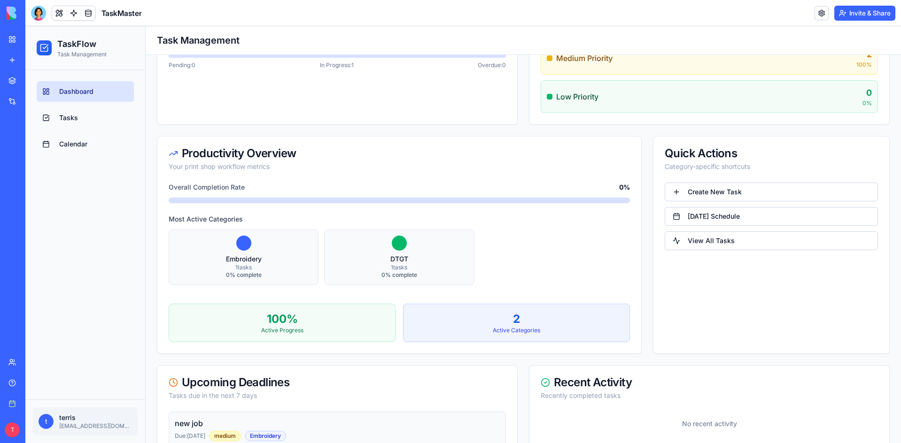
scroll to position [235, 0]
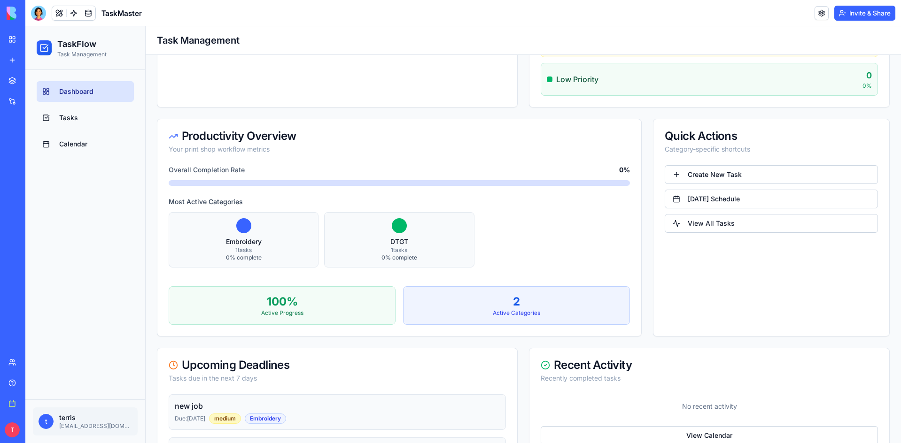
click at [721, 201] on link "[DATE] Schedule" at bounding box center [770, 199] width 213 height 19
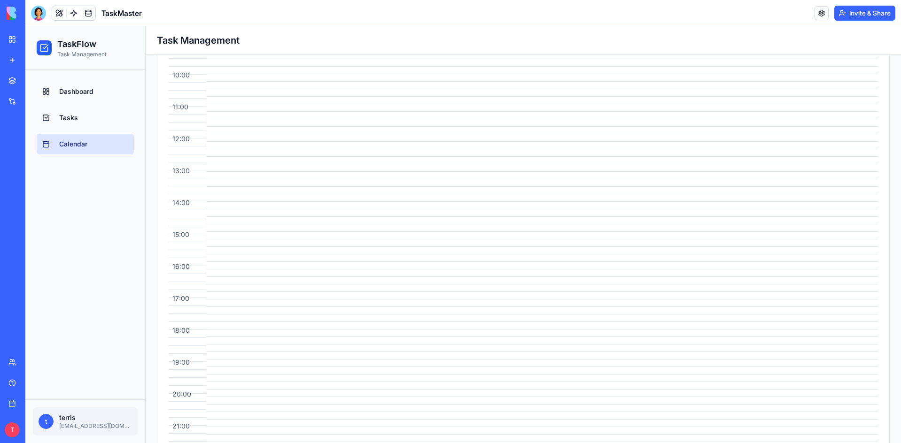
scroll to position [47, 0]
click at [37, 16] on div at bounding box center [38, 13] width 15 height 15
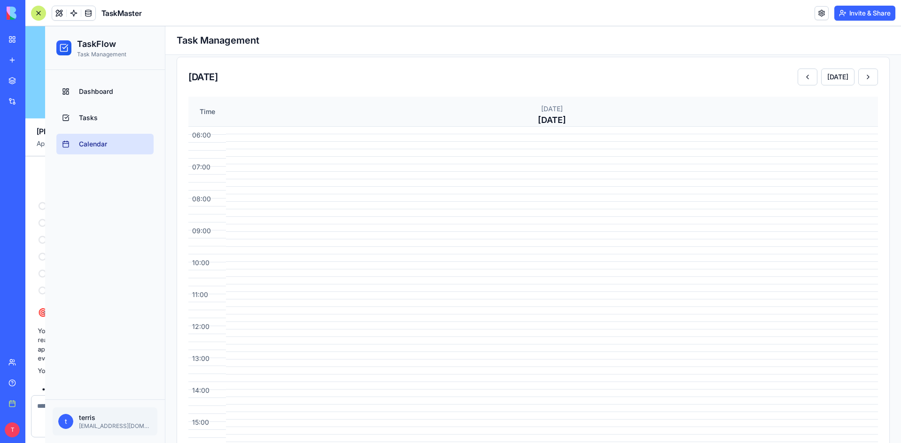
scroll to position [9217, 0]
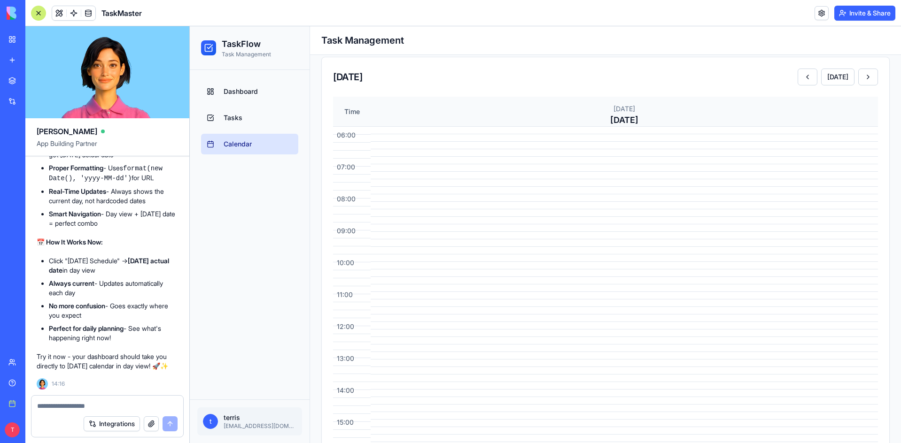
click at [87, 405] on textarea at bounding box center [107, 405] width 140 height 9
type textarea "**********"
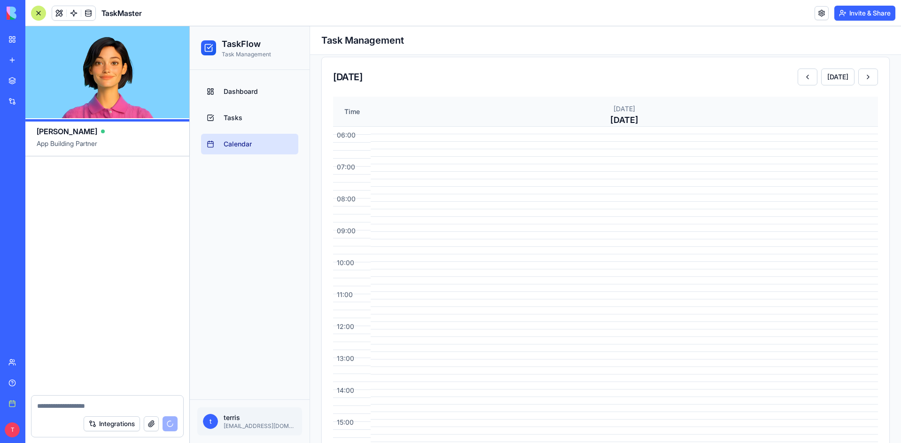
scroll to position [9672, 0]
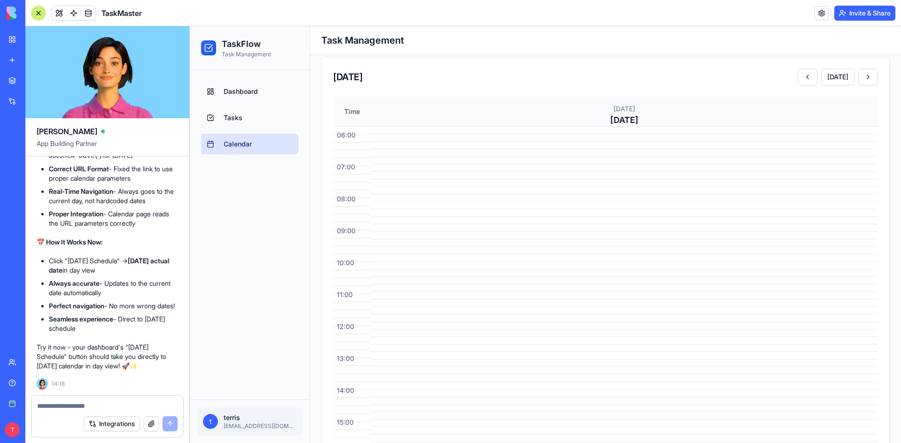
click at [251, 88] on span "Dashboard" at bounding box center [241, 91] width 34 height 9
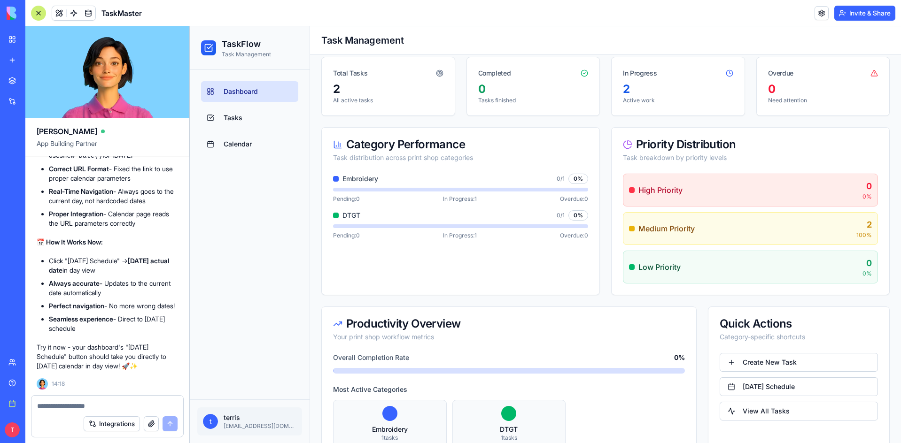
click at [757, 384] on link "[DATE] Schedule" at bounding box center [798, 387] width 158 height 19
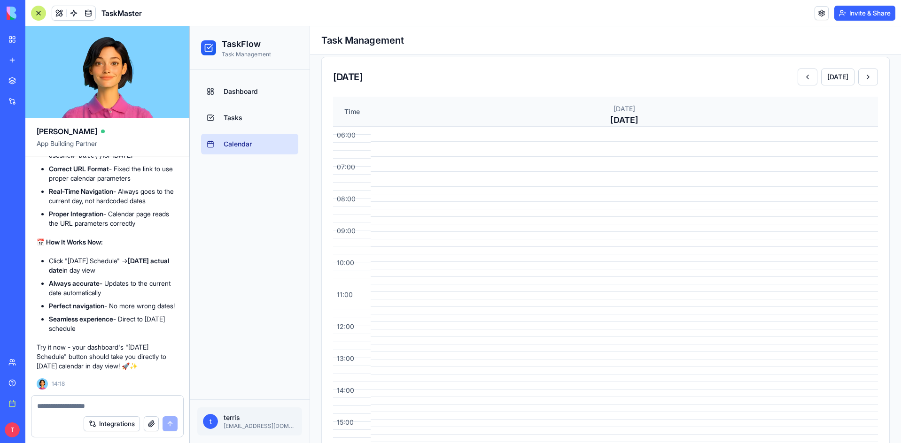
scroll to position [9625, 0]
click at [261, 96] on link "Dashboard" at bounding box center [249, 91] width 97 height 21
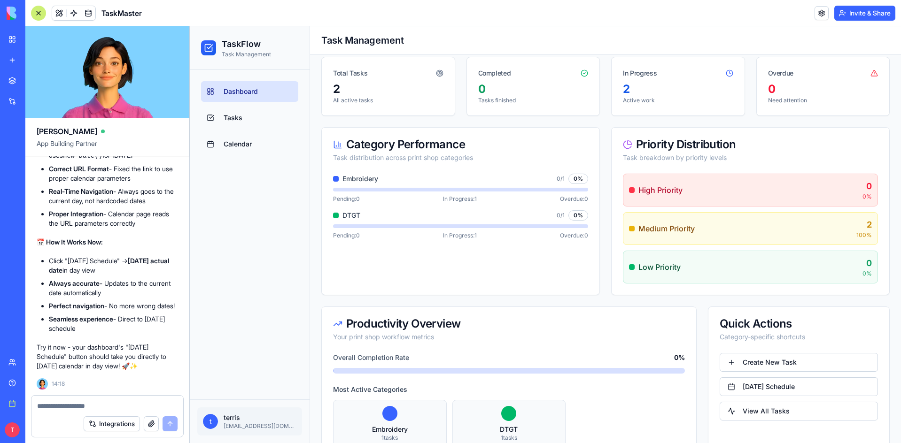
click at [753, 417] on link "View All Tasks" at bounding box center [798, 411] width 158 height 19
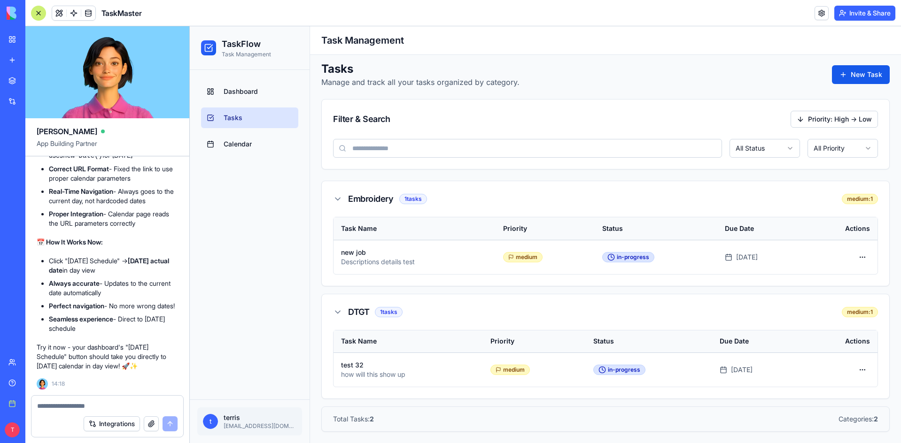
click at [244, 93] on span "Dashboard" at bounding box center [241, 91] width 34 height 9
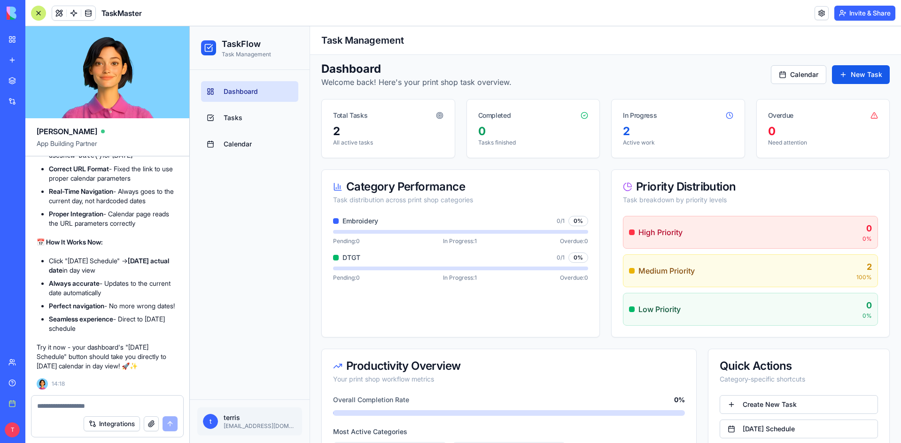
click at [239, 149] on link "Calendar" at bounding box center [249, 144] width 97 height 21
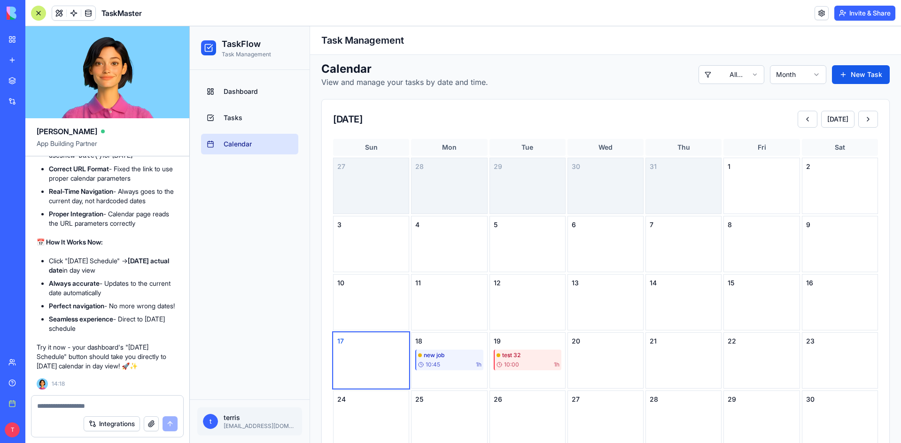
click at [245, 94] on span "Dashboard" at bounding box center [241, 91] width 34 height 9
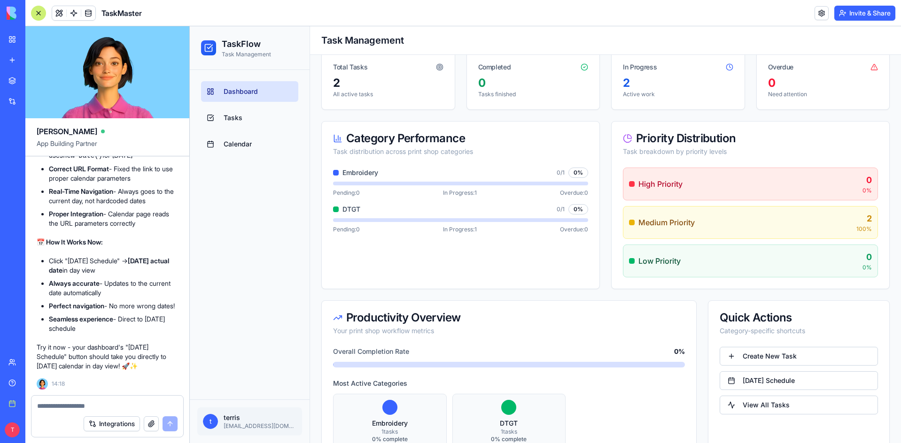
scroll to position [99, 0]
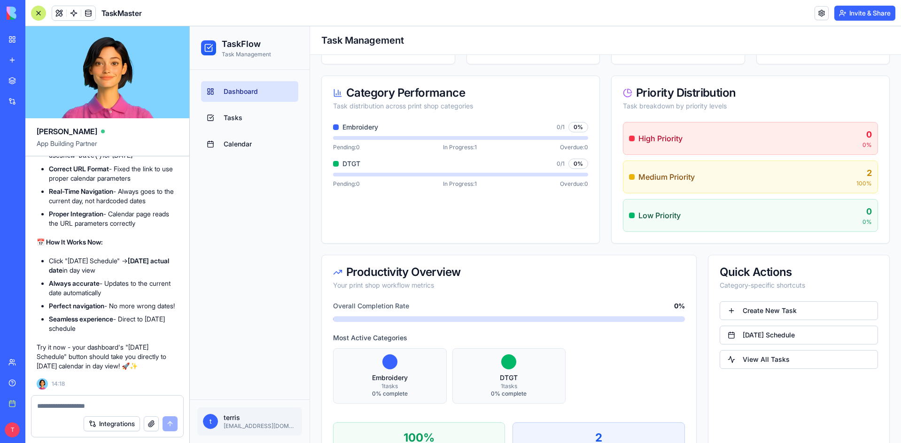
click at [761, 332] on link "[DATE] Schedule" at bounding box center [798, 335] width 158 height 19
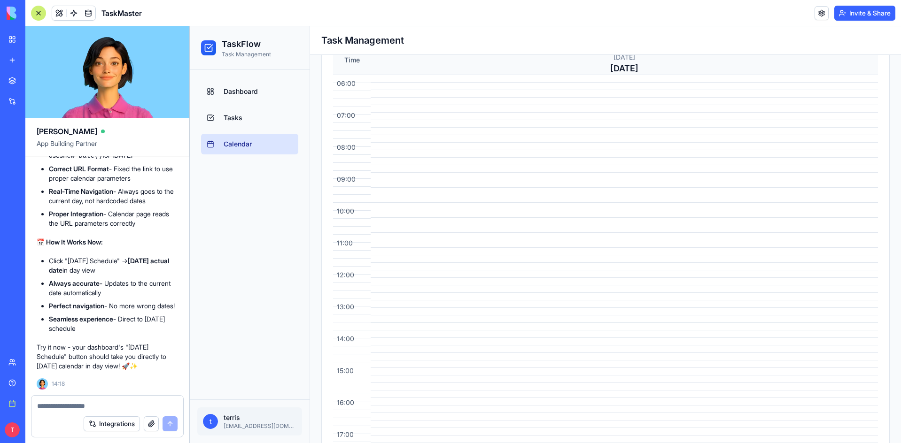
click at [83, 404] on textarea at bounding box center [107, 405] width 140 height 9
type textarea "**********"
click at [164, 423] on button "submit" at bounding box center [169, 424] width 15 height 15
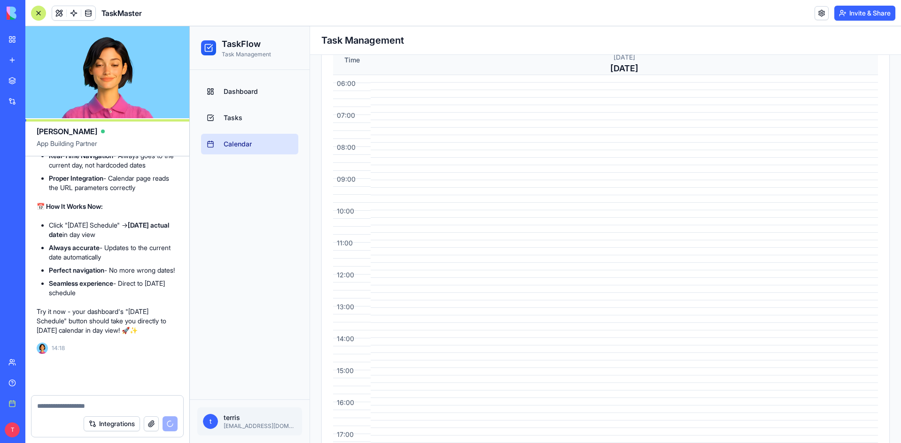
scroll to position [9707, 0]
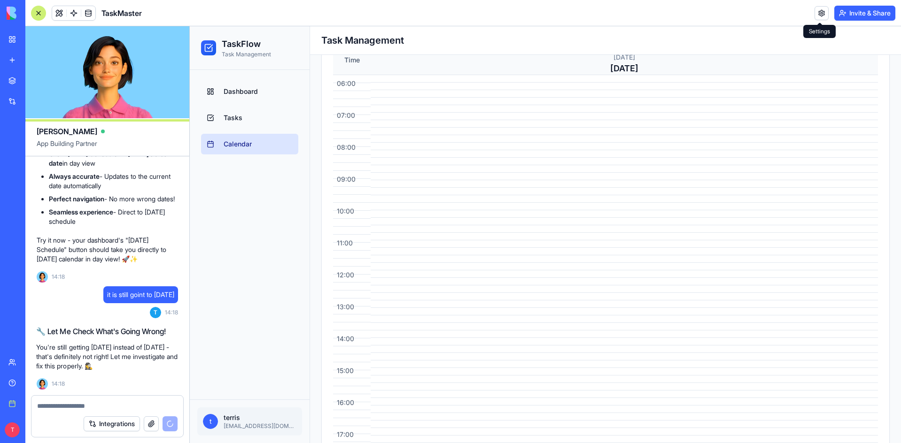
click at [818, 13] on link at bounding box center [821, 13] width 14 height 14
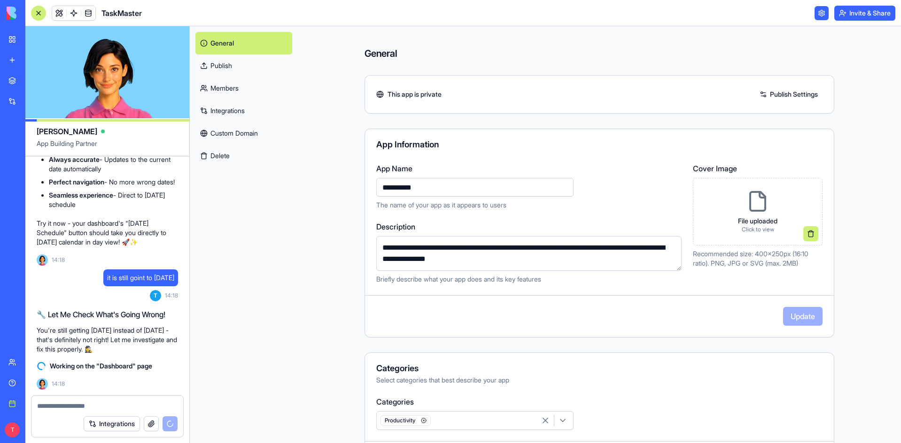
click at [221, 67] on link "Publish" at bounding box center [243, 65] width 97 height 23
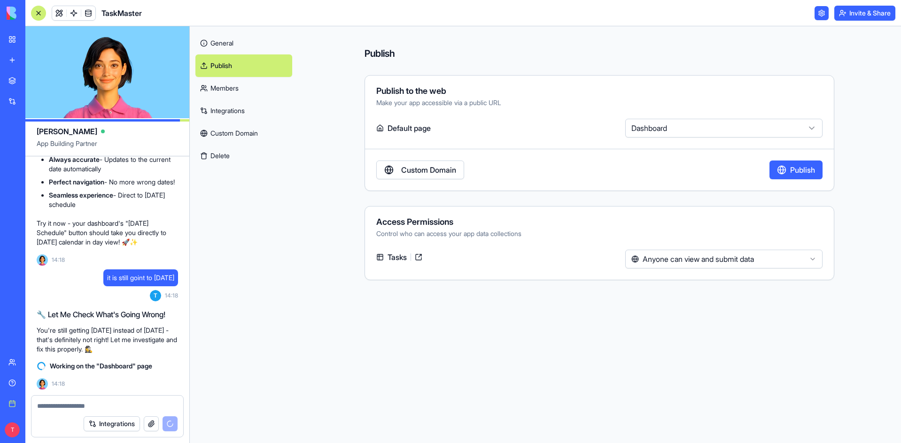
click at [220, 93] on link "Members" at bounding box center [243, 88] width 97 height 23
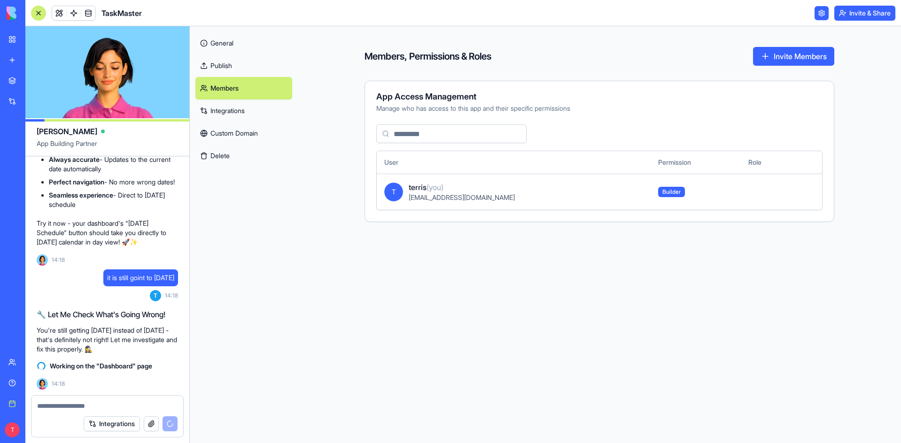
click at [244, 108] on link "Integrations" at bounding box center [243, 111] width 97 height 23
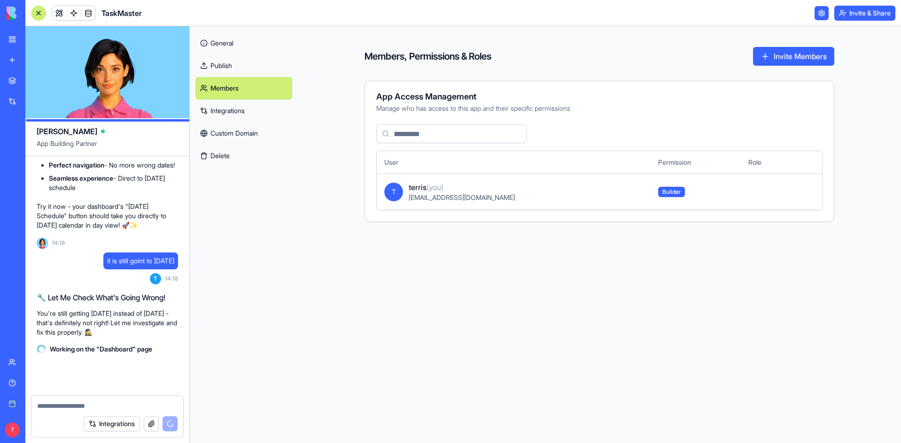
scroll to position [9812, 0]
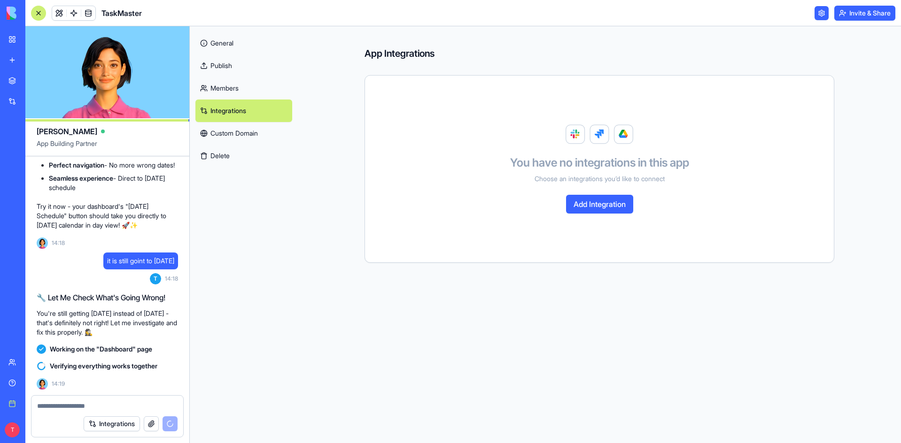
click at [227, 43] on link "General" at bounding box center [243, 43] width 97 height 23
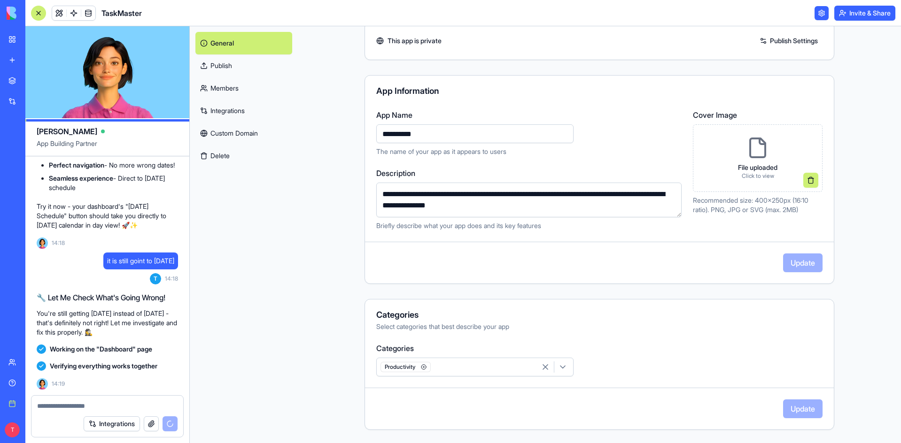
scroll to position [141, 0]
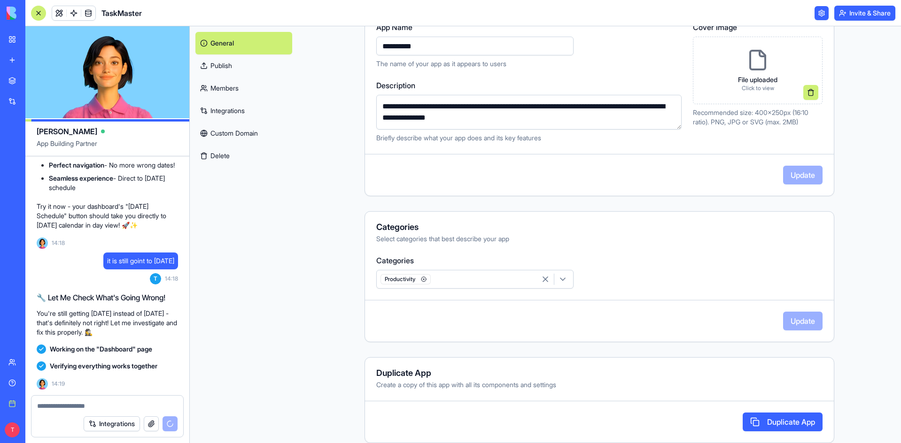
click at [8, 41] on link "My workspace" at bounding box center [22, 39] width 38 height 19
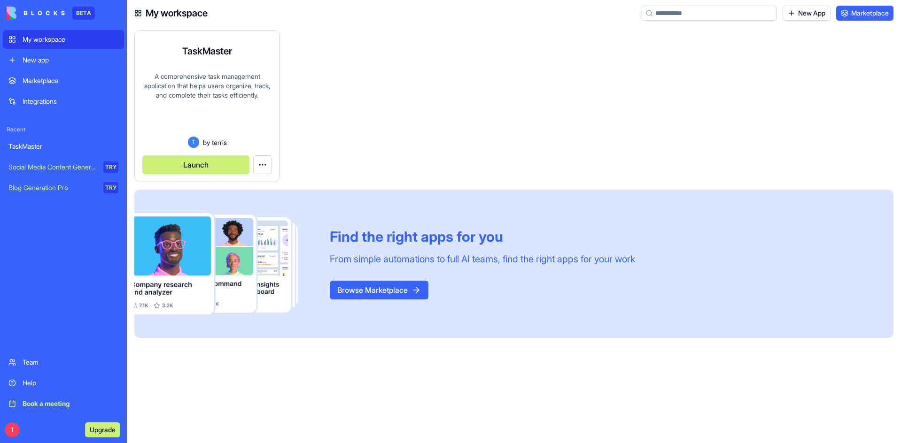
click at [217, 107] on div "A comprehensive task management application that helps users organize, track, a…" at bounding box center [207, 104] width 130 height 65
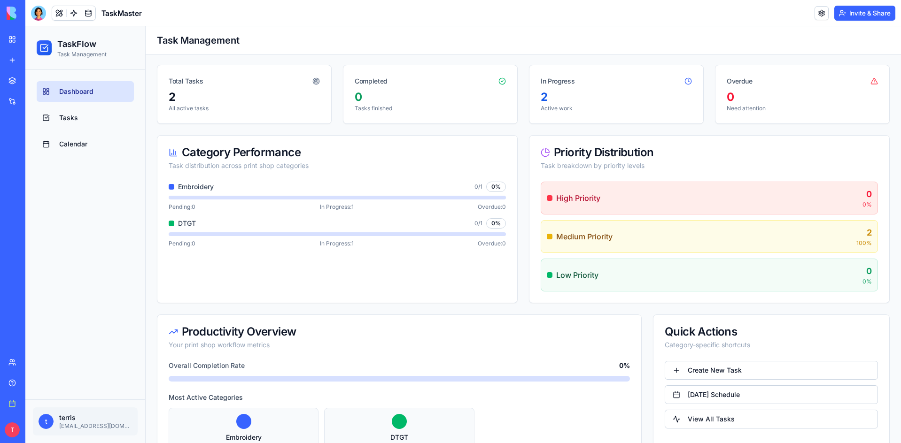
scroll to position [94, 0]
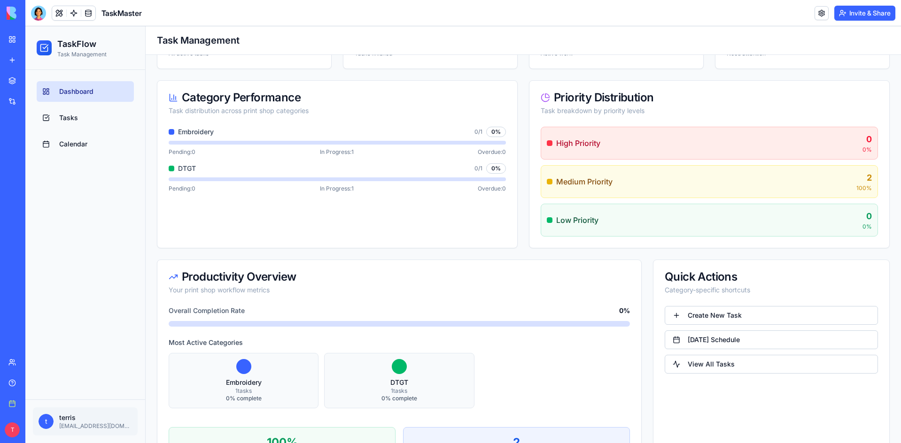
click at [731, 345] on link "[DATE] Schedule" at bounding box center [770, 340] width 213 height 19
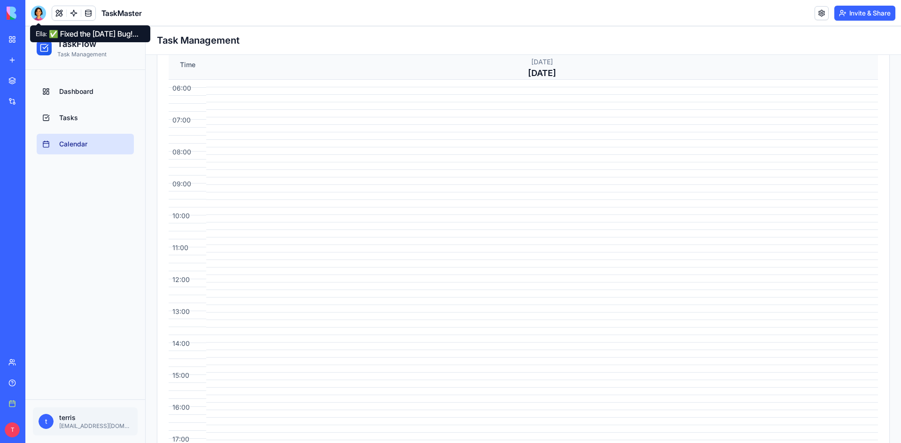
click at [35, 16] on div at bounding box center [38, 13] width 15 height 15
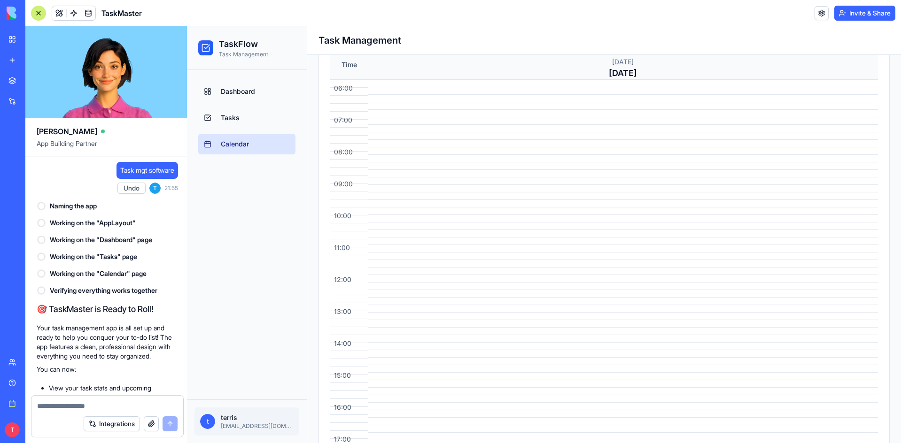
scroll to position [10091, 0]
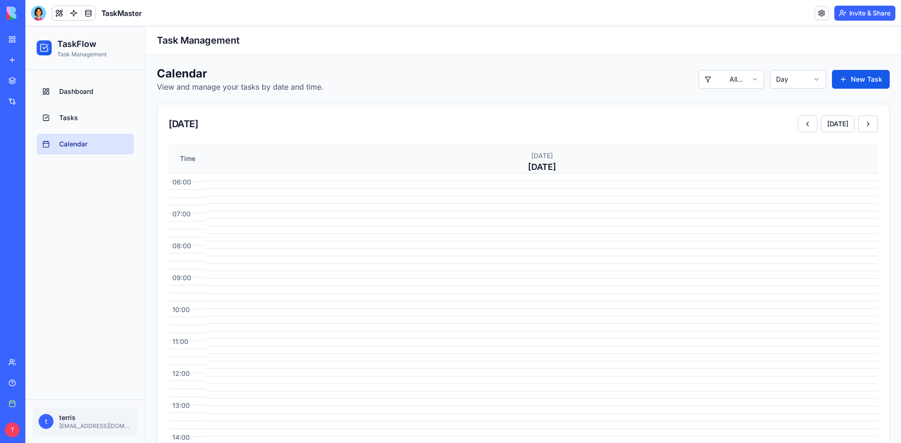
click at [68, 98] on link "Dashboard" at bounding box center [85, 91] width 97 height 21
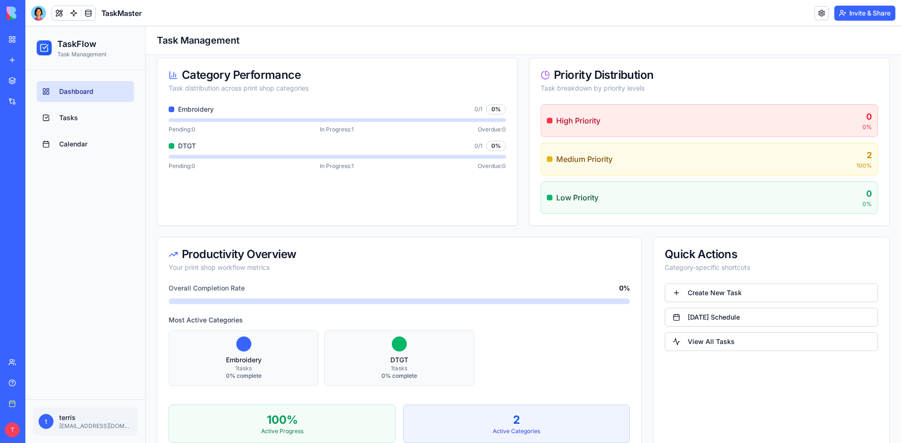
scroll to position [188, 0]
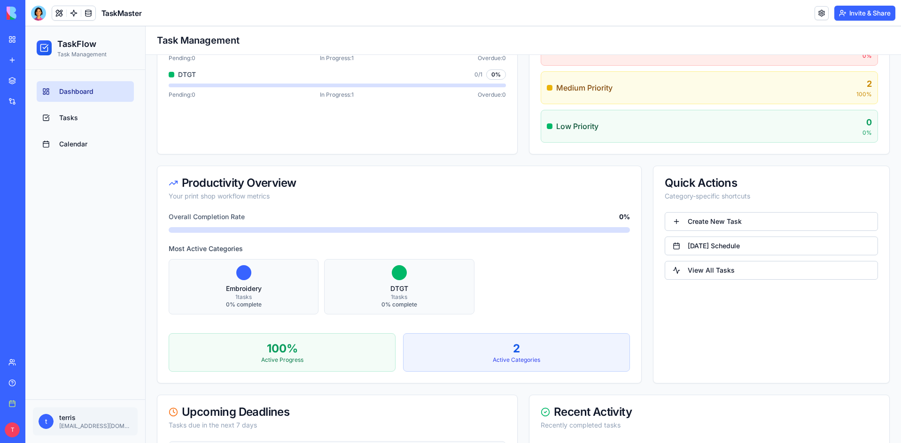
click at [741, 245] on link "[DATE] Schedule" at bounding box center [770, 246] width 213 height 19
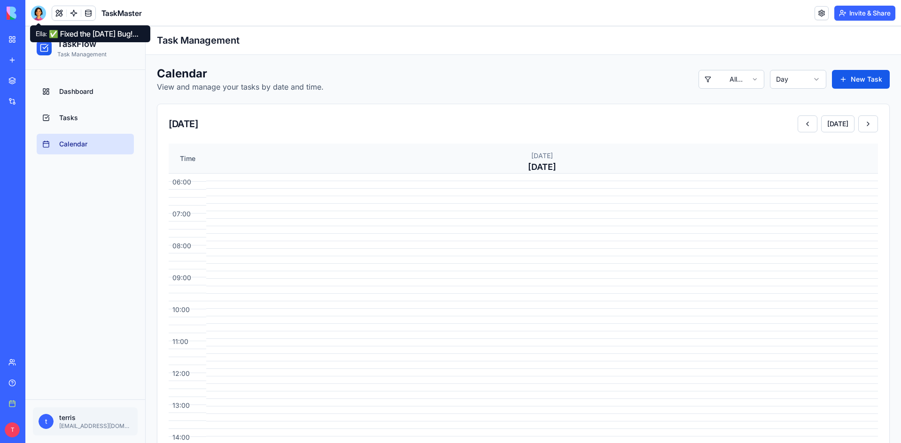
click at [40, 14] on div at bounding box center [38, 13] width 15 height 15
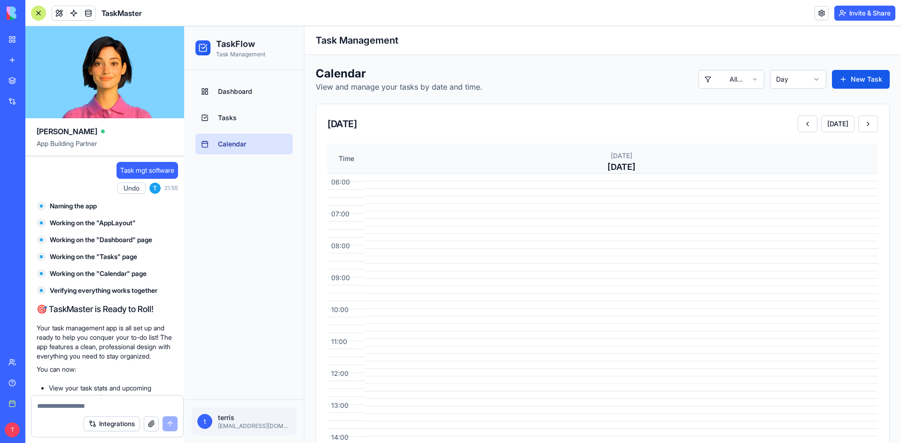
scroll to position [10091, 0]
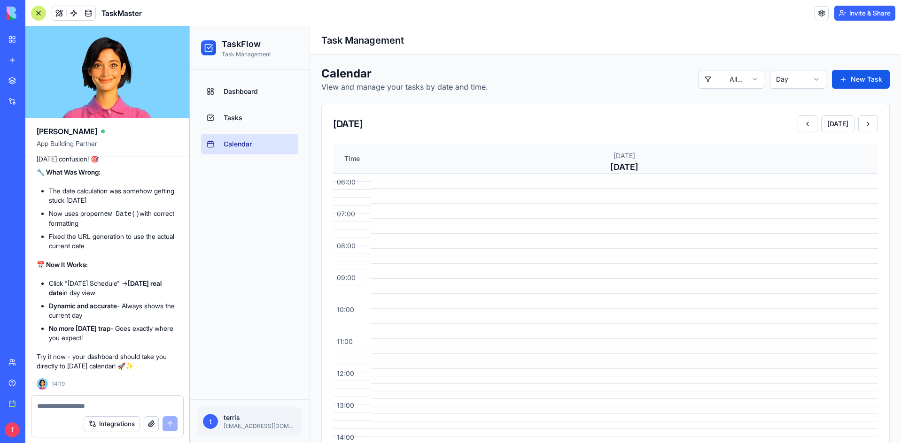
click at [87, 405] on textarea at bounding box center [107, 405] width 140 height 9
type textarea "**********"
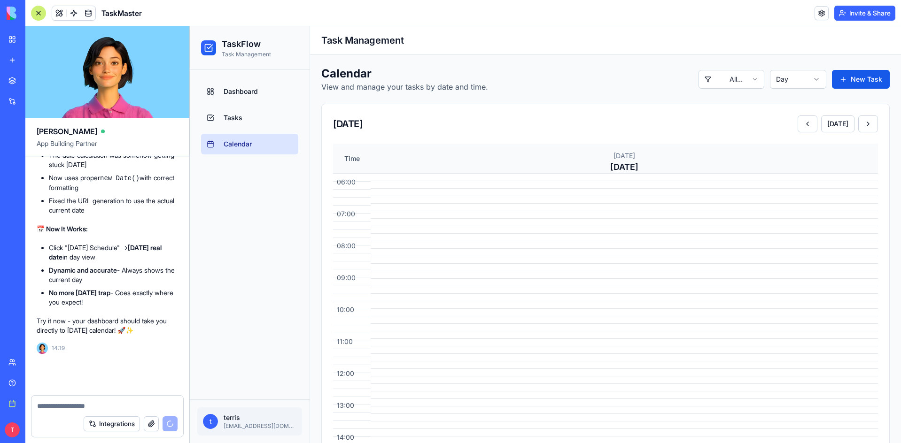
scroll to position [10127, 0]
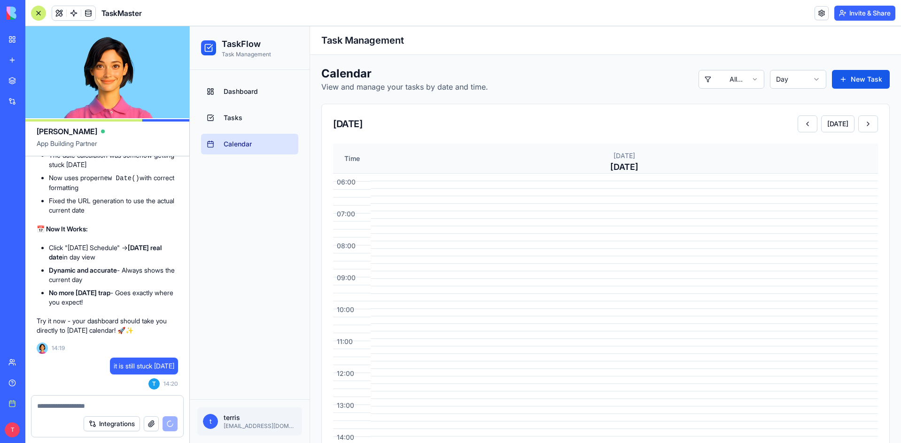
click at [14, 43] on link "My workspace" at bounding box center [22, 39] width 38 height 19
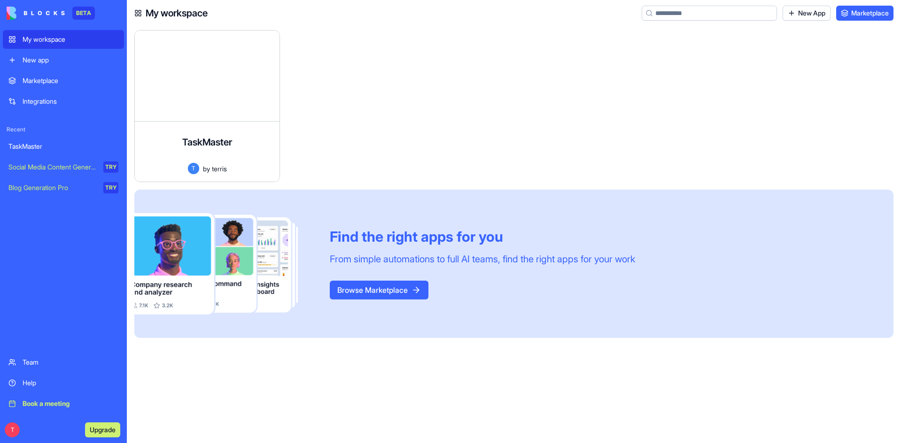
click at [26, 57] on div "New app" at bounding box center [71, 59] width 96 height 9
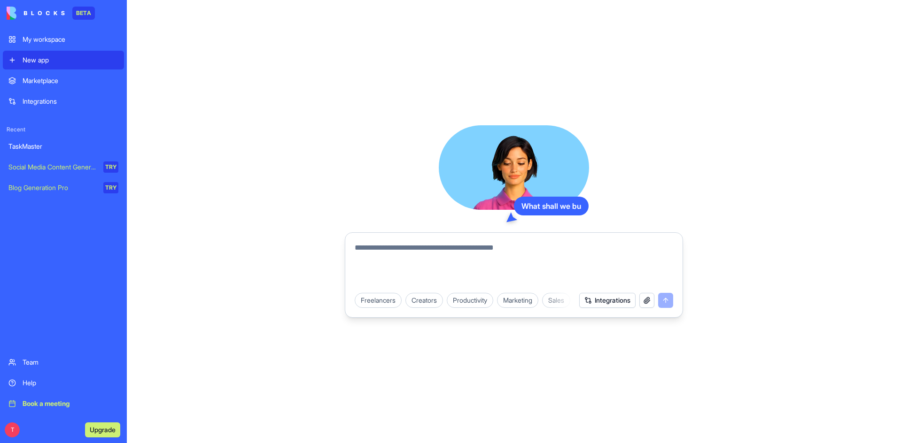
click at [457, 252] on textarea at bounding box center [514, 264] width 318 height 45
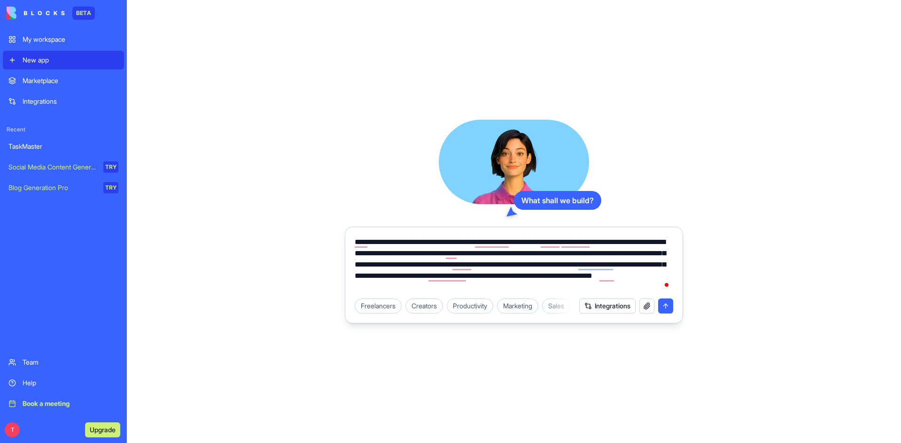
type textarea "**********"
click at [671, 308] on button "submit" at bounding box center [665, 306] width 15 height 15
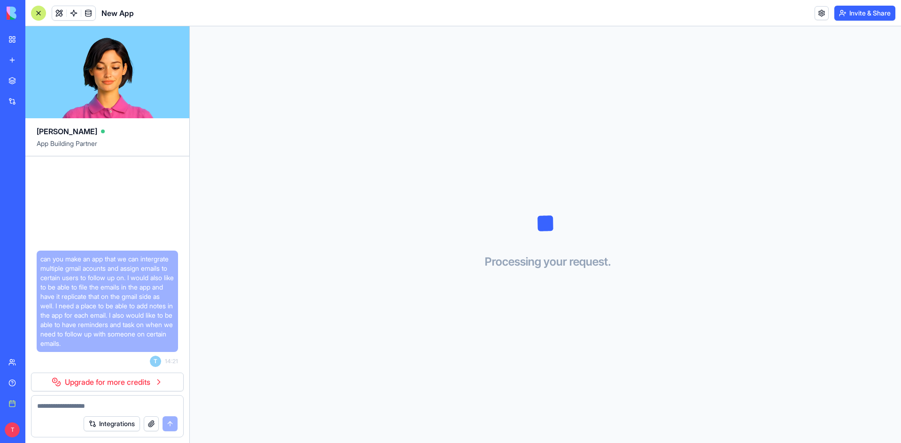
click at [148, 380] on link "Upgrade for more credits" at bounding box center [107, 382] width 153 height 19
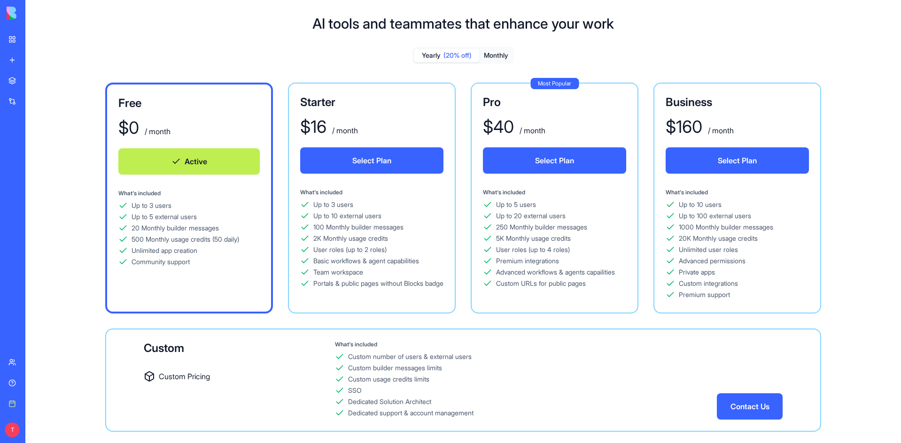
click at [492, 54] on button "Monthly" at bounding box center [495, 56] width 33 height 14
click at [462, 56] on span "(20% off)" at bounding box center [457, 55] width 28 height 9
click at [13, 385] on link "Help" at bounding box center [22, 383] width 38 height 19
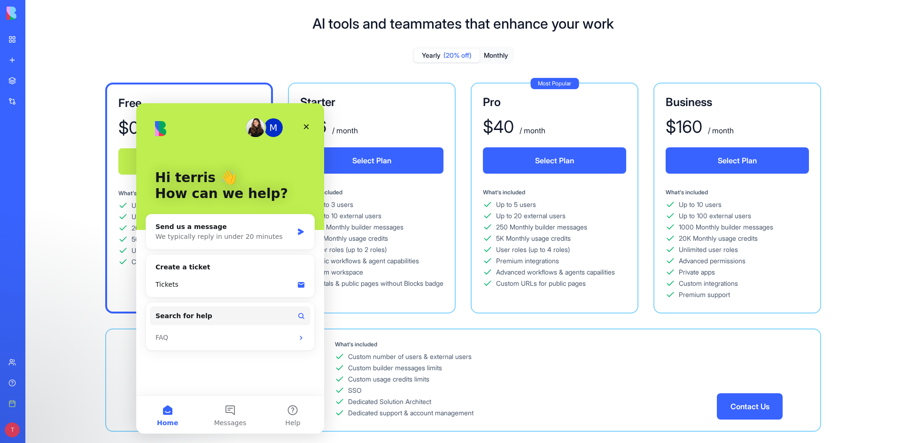
click at [213, 316] on button "Search for help" at bounding box center [230, 316] width 161 height 19
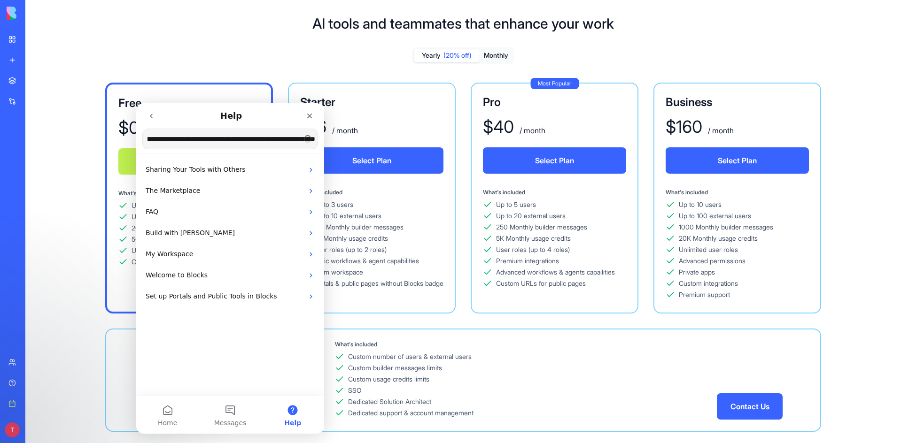
scroll to position [0, 46]
type input "**********"
click at [232, 191] on span "Sharing Your Tools with Others" at bounding box center [196, 191] width 100 height 8
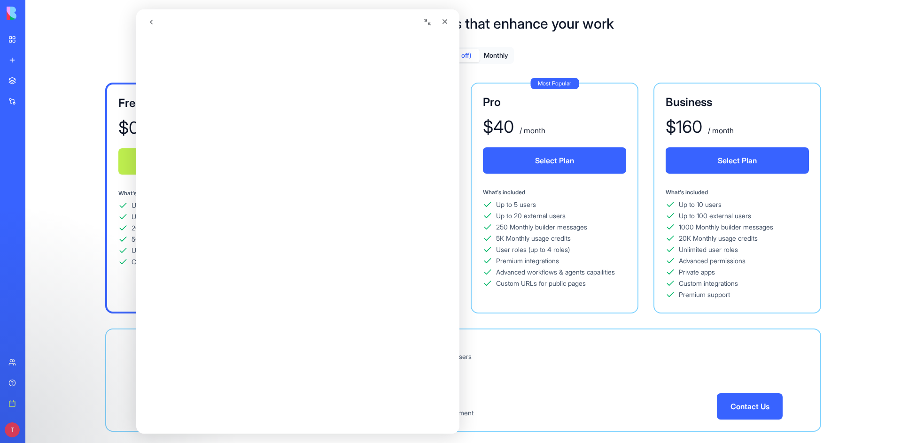
scroll to position [0, 0]
click at [156, 23] on button "go back" at bounding box center [151, 22] width 18 height 18
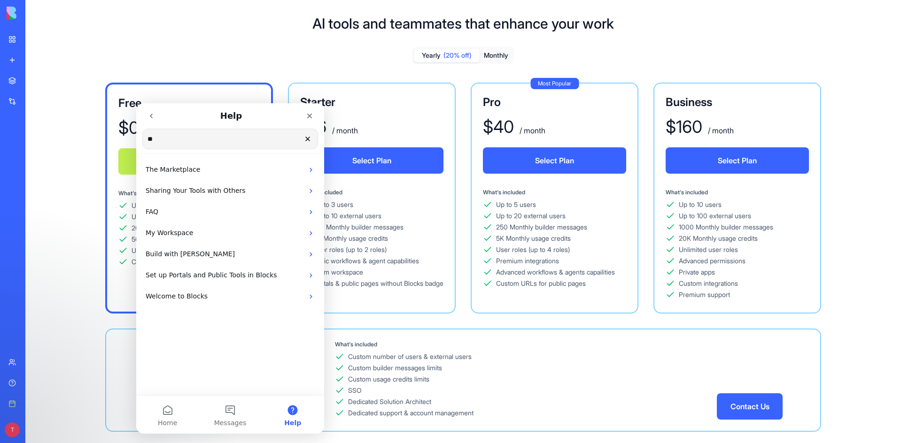
type input "*"
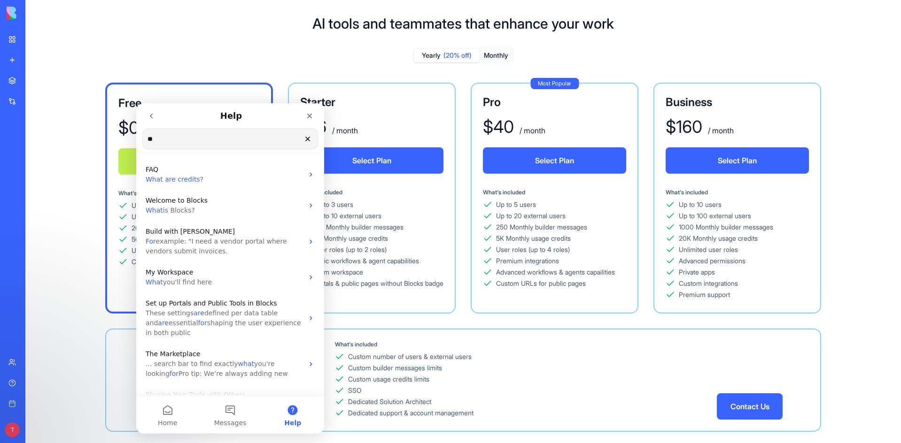
type input "*"
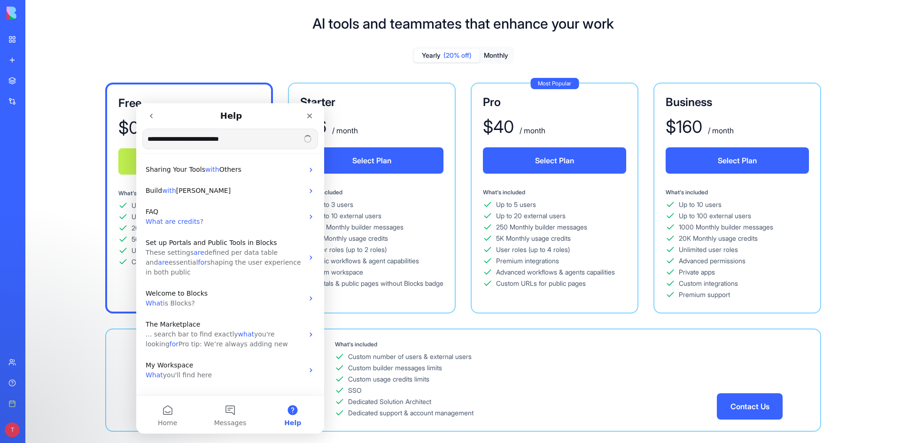
type input "**********"
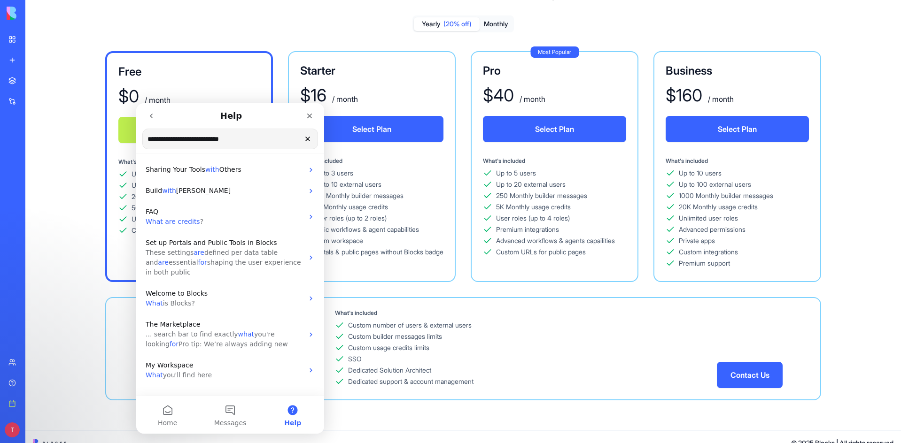
scroll to position [44, 0]
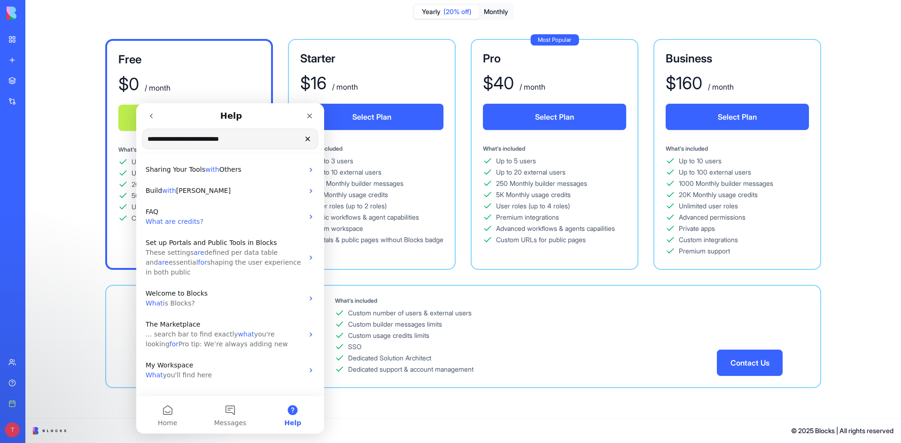
click at [237, 215] on p "FAQ" at bounding box center [225, 212] width 158 height 10
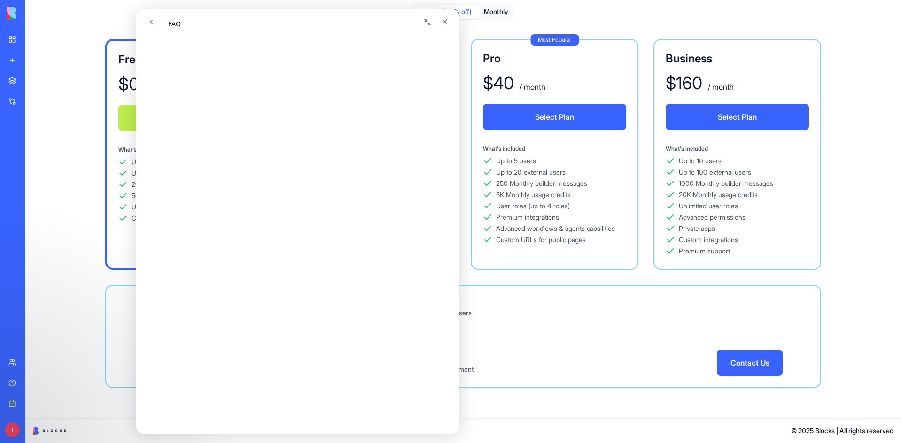
scroll to position [235, 0]
click at [445, 21] on icon "Close" at bounding box center [445, 22] width 8 height 8
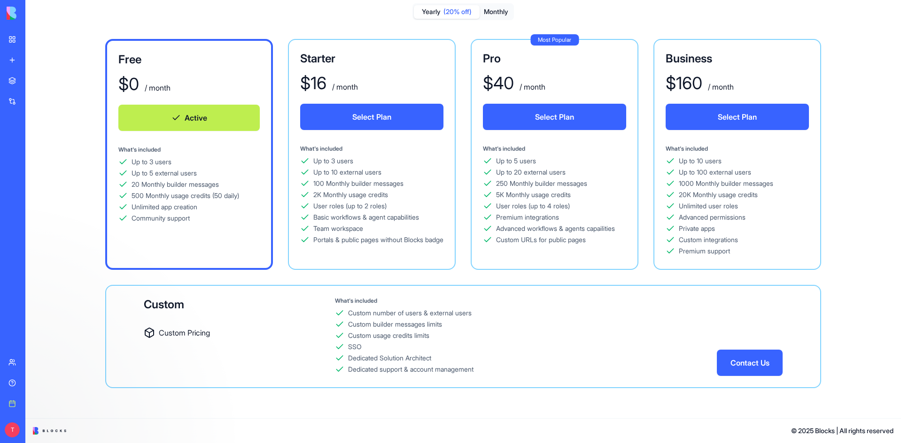
scroll to position [0, 0]
click at [12, 38] on link "My workspace" at bounding box center [22, 39] width 38 height 19
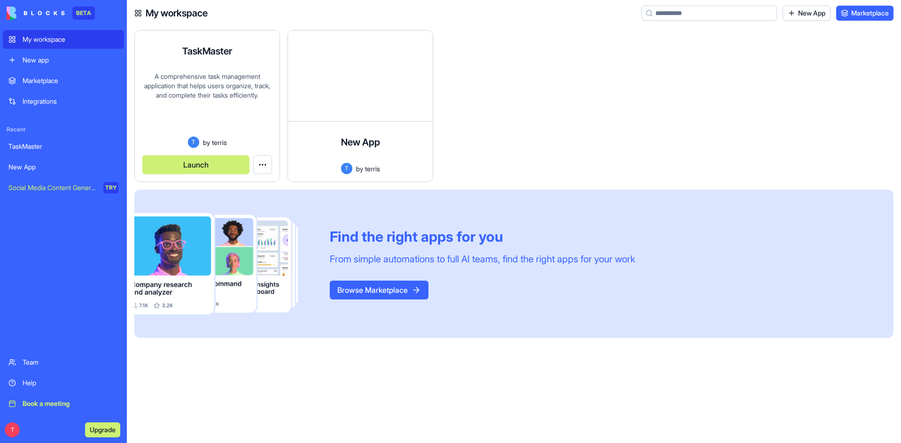
click at [203, 73] on div "A comprehensive task management application that helps users organize, track, a…" at bounding box center [207, 104] width 130 height 65
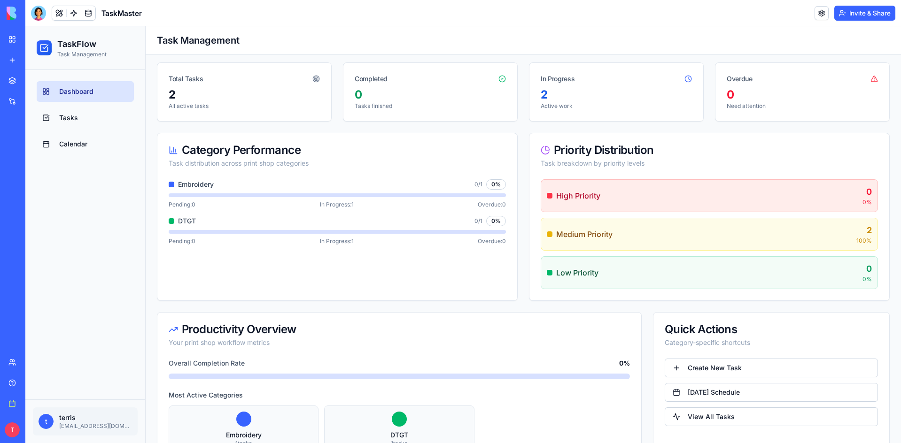
scroll to position [141, 0]
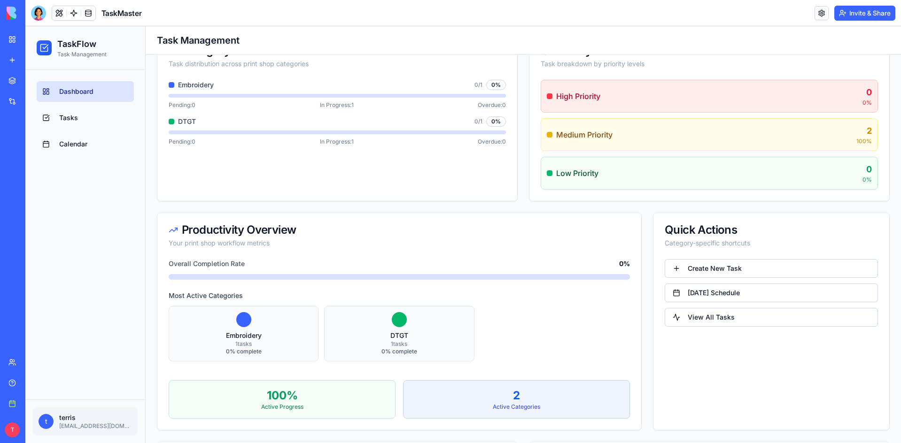
click at [725, 292] on link "[DATE] Schedule" at bounding box center [770, 293] width 213 height 19
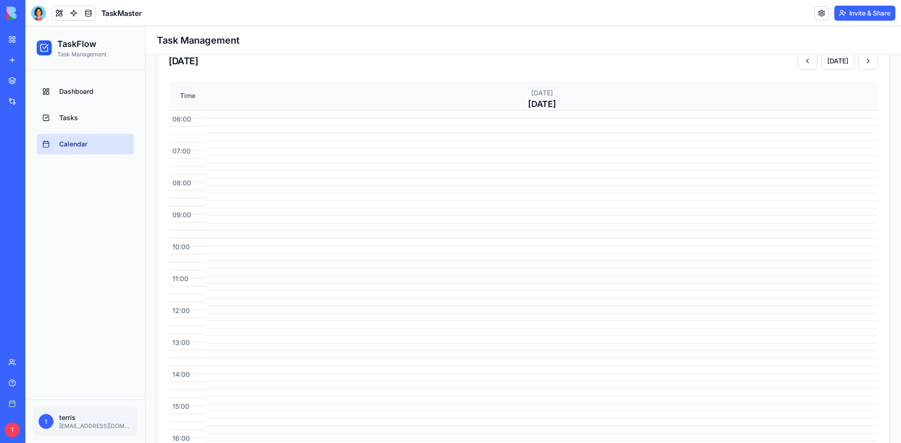
scroll to position [47, 0]
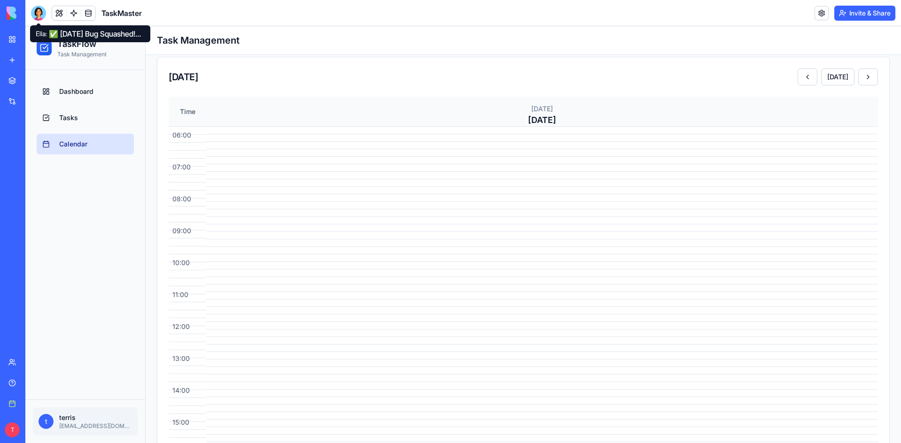
drag, startPoint x: 40, startPoint y: 14, endPoint x: 42, endPoint y: 23, distance: 9.6
click at [40, 14] on div at bounding box center [38, 13] width 15 height 15
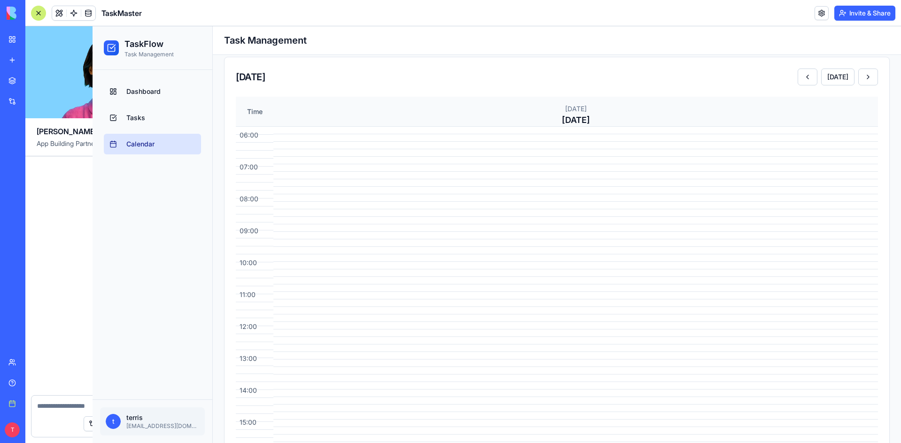
scroll to position [10553, 0]
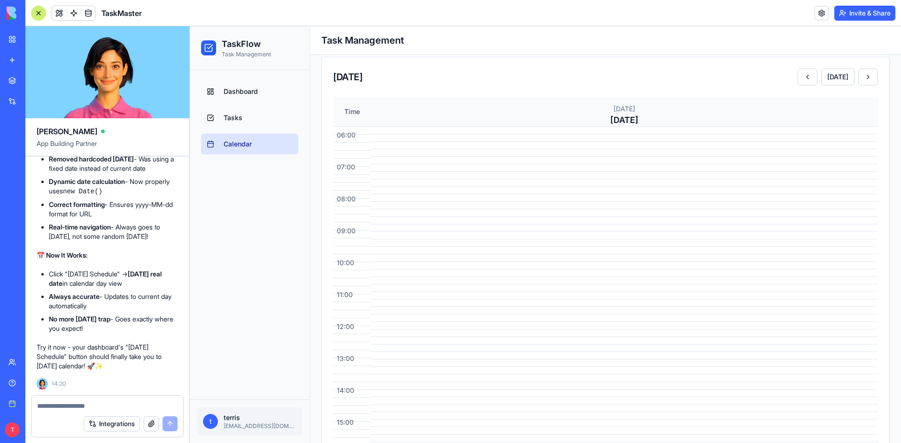
click at [101, 404] on textarea at bounding box center [107, 405] width 140 height 9
type textarea "**********"
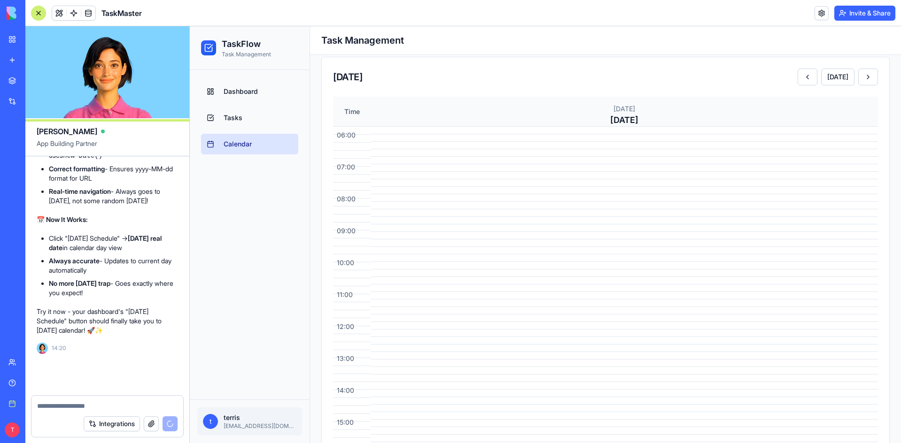
scroll to position [10589, 0]
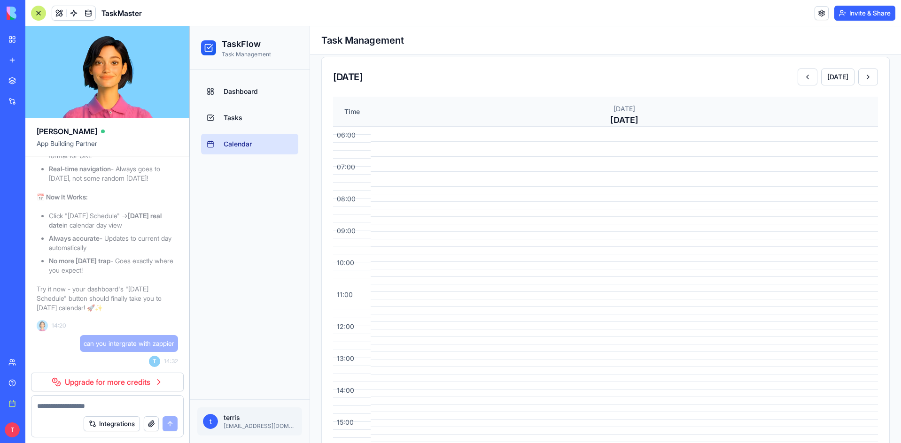
click at [127, 335] on div "✅ Saturday Bug Squashed! Perfect! I found and fixed the issue - the date calcul…" at bounding box center [107, 170] width 141 height 329
click at [135, 386] on link "Upgrade for more credits" at bounding box center [107, 382] width 153 height 19
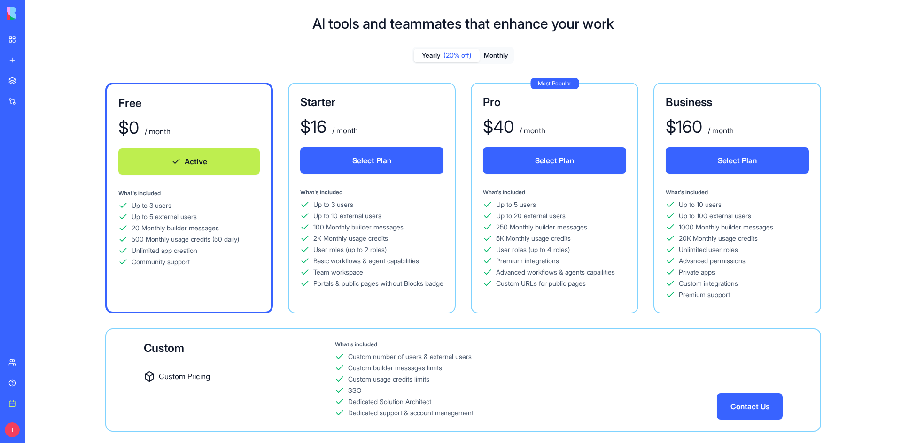
click at [15, 39] on link "My workspace" at bounding box center [22, 39] width 38 height 19
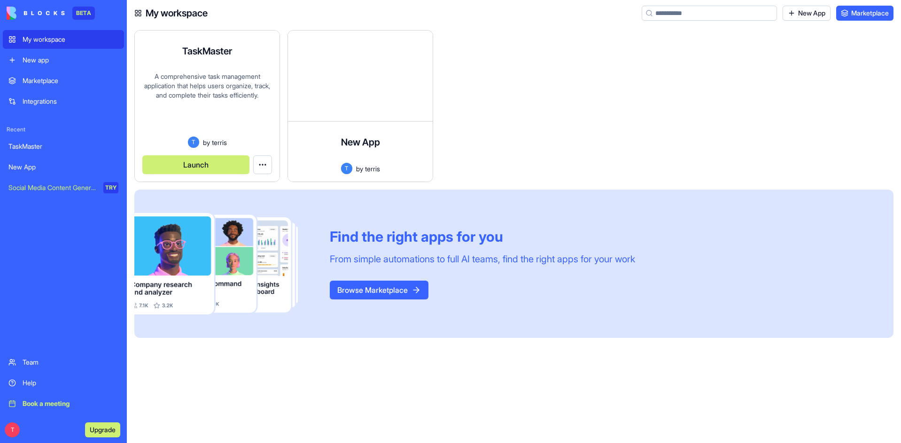
click at [172, 71] on div "TaskMaster A comprehensive task management application that helps users organiz…" at bounding box center [207, 106] width 145 height 151
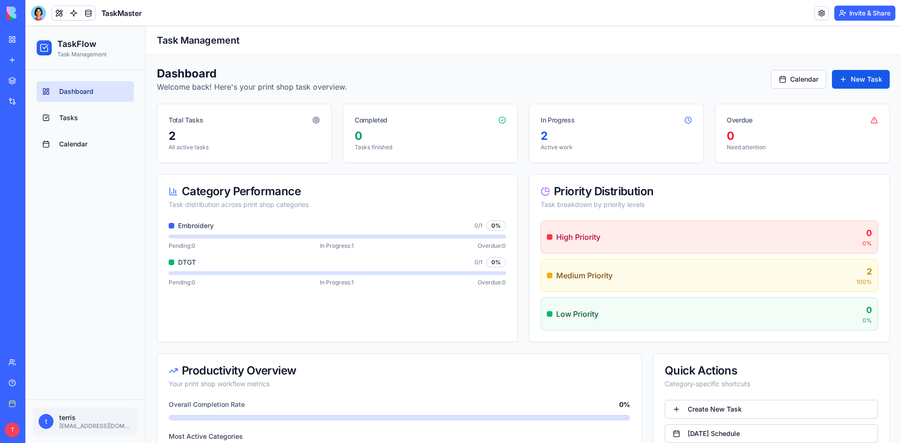
click at [866, 18] on button "Invite & Share" at bounding box center [864, 13] width 61 height 15
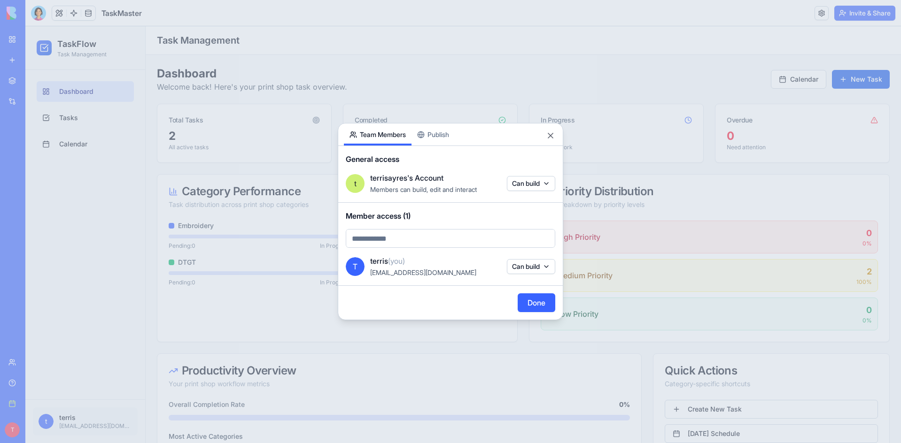
click at [442, 138] on div "Share App Team Members Publish General access t terrisayres's Account Members c…" at bounding box center [450, 221] width 225 height 197
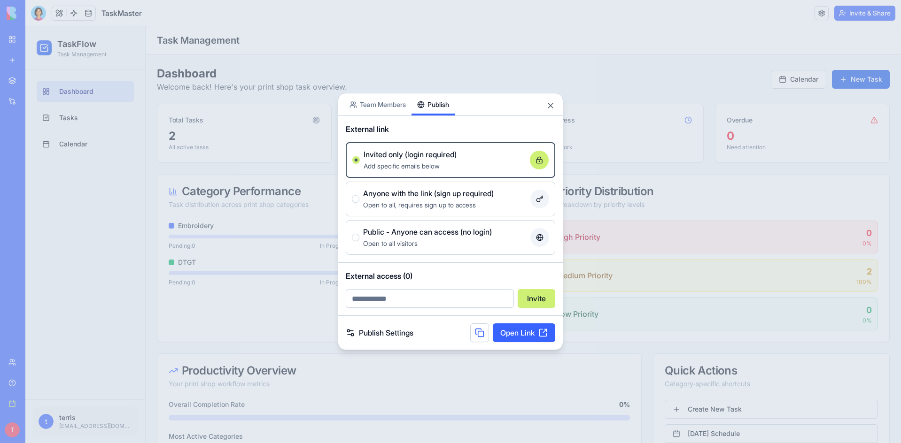
click at [515, 338] on link "Open Link" at bounding box center [524, 333] width 62 height 19
